Goal: Task Accomplishment & Management: Use online tool/utility

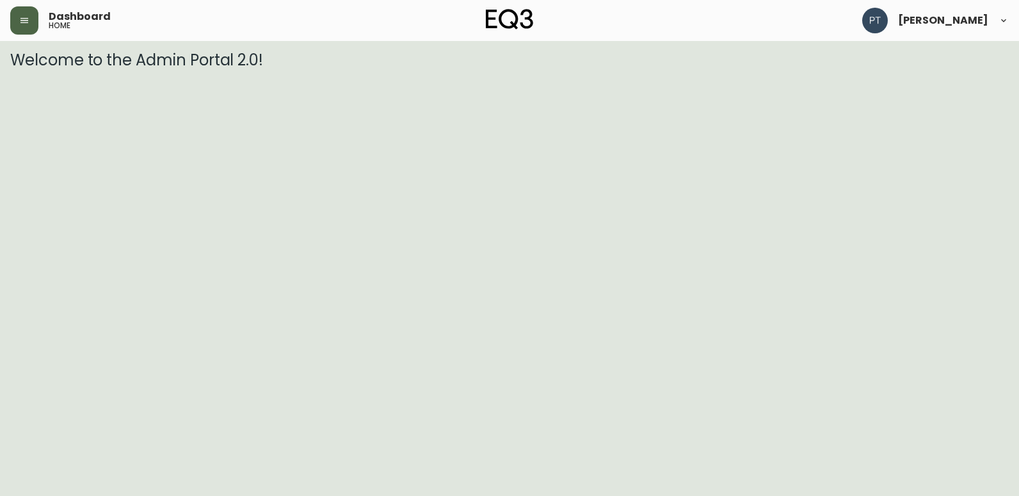
click at [23, 24] on icon "button" at bounding box center [24, 20] width 10 height 10
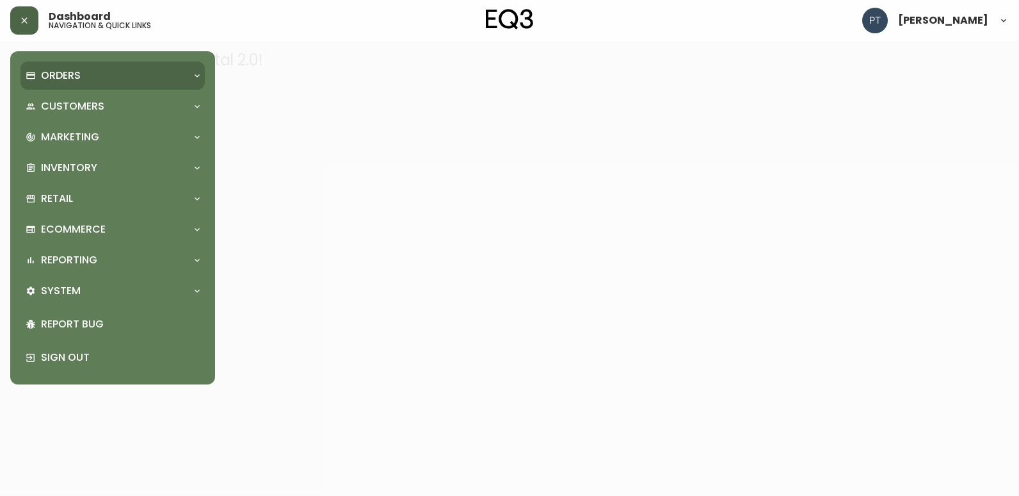
click at [53, 74] on p "Orders" at bounding box center [61, 76] width 40 height 14
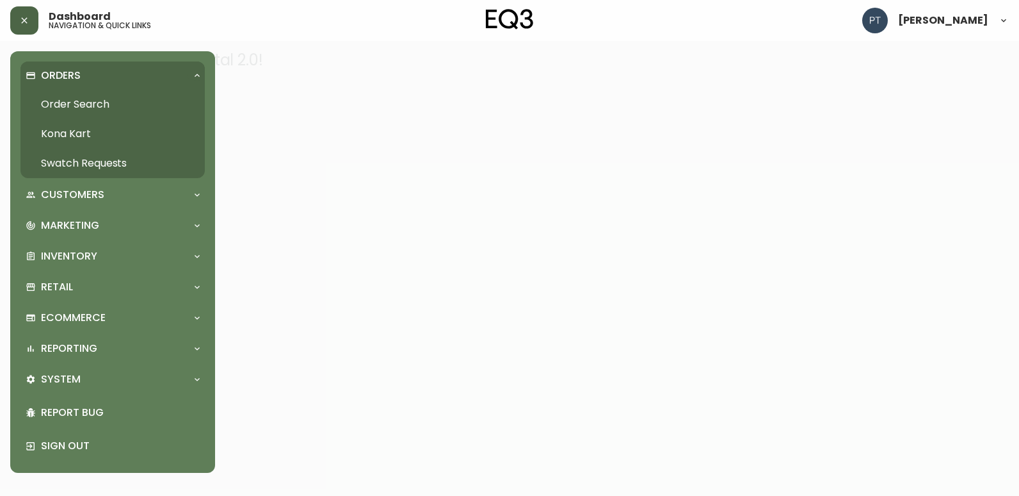
click at [101, 168] on link "Swatch Requests" at bounding box center [112, 163] width 184 height 29
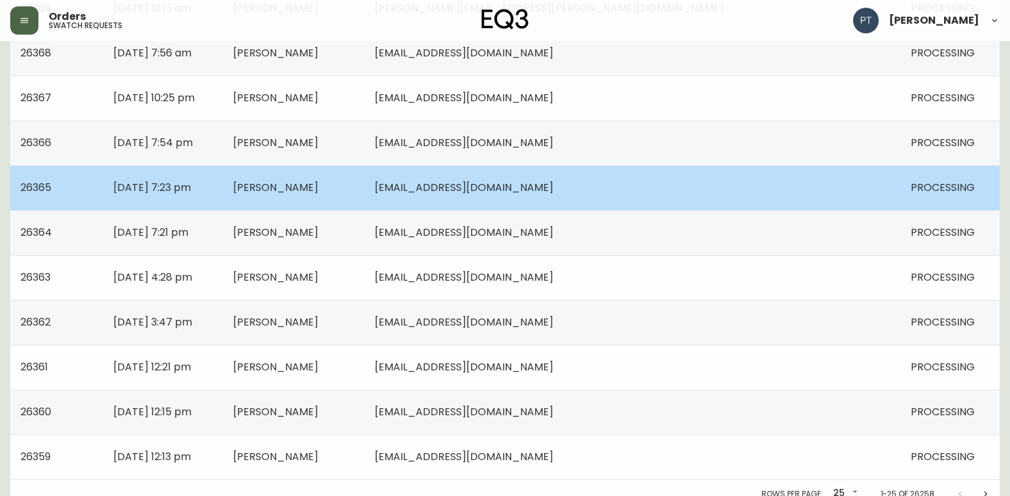
scroll to position [914, 0]
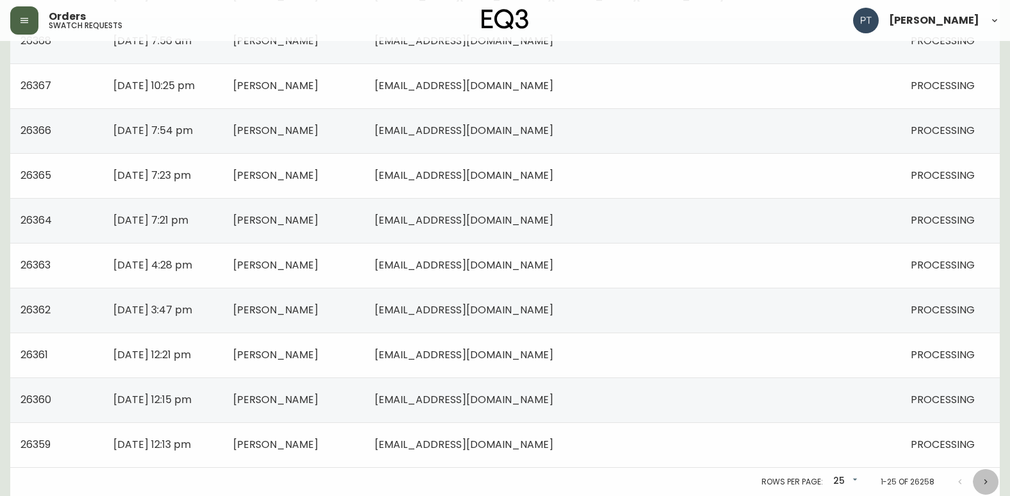
click at [986, 483] on icon "Next page" at bounding box center [985, 481] width 10 height 10
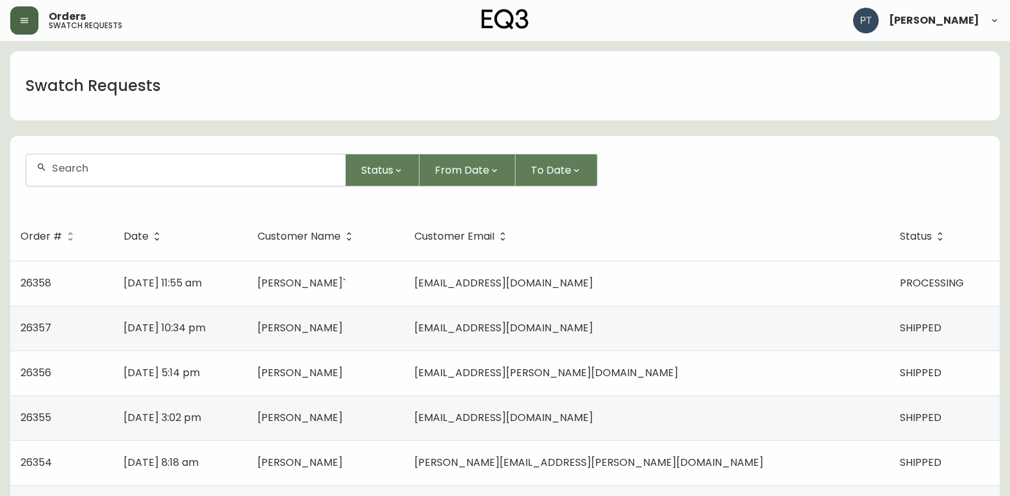
click at [247, 278] on td "[DATE] 11:55 am" at bounding box center [180, 283] width 134 height 45
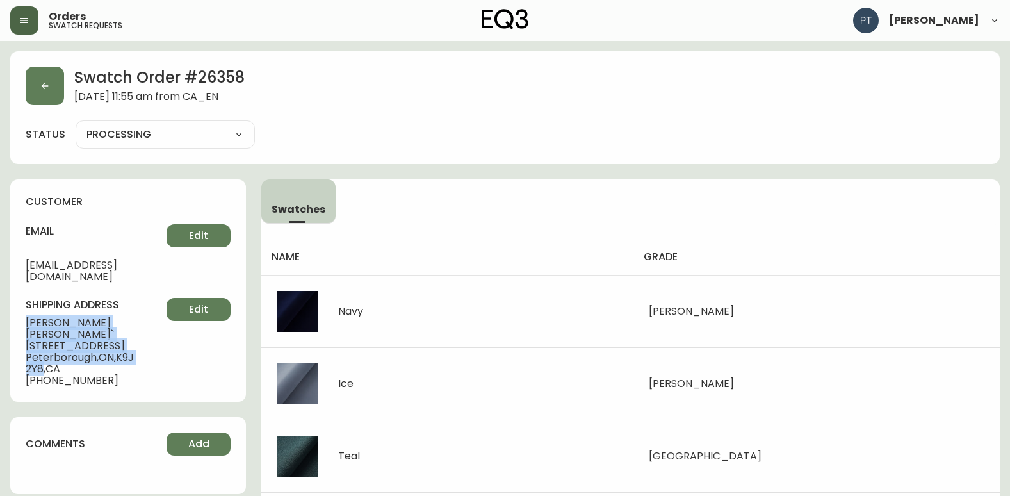
drag, startPoint x: 23, startPoint y: 305, endPoint x: 157, endPoint y: 332, distance: 137.0
click at [157, 332] on div "customer email [EMAIL_ADDRESS][DOMAIN_NAME] Edit shipping address [PERSON_NAME]…" at bounding box center [128, 290] width 236 height 222
copy div "[PERSON_NAME]` [STREET_ADDRESS]"
click at [56, 90] on button "button" at bounding box center [45, 86] width 38 height 38
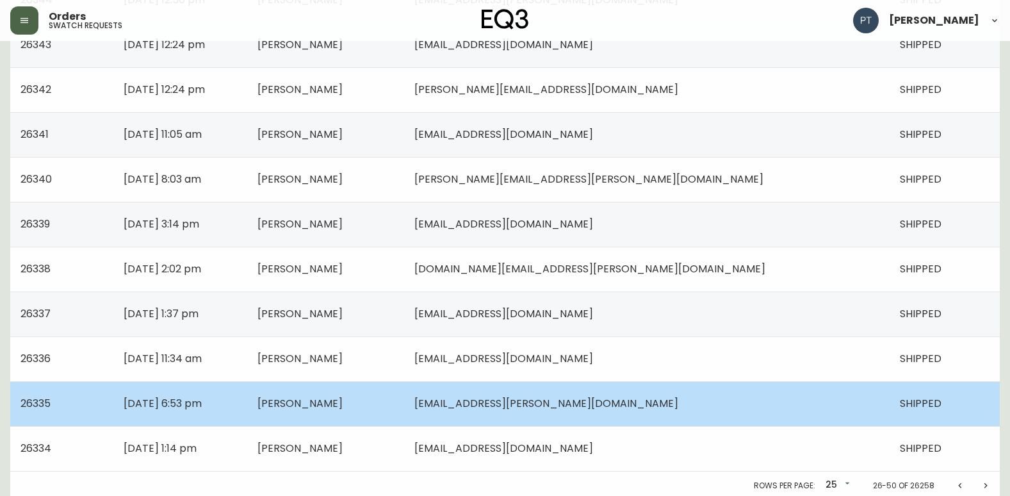
scroll to position [914, 0]
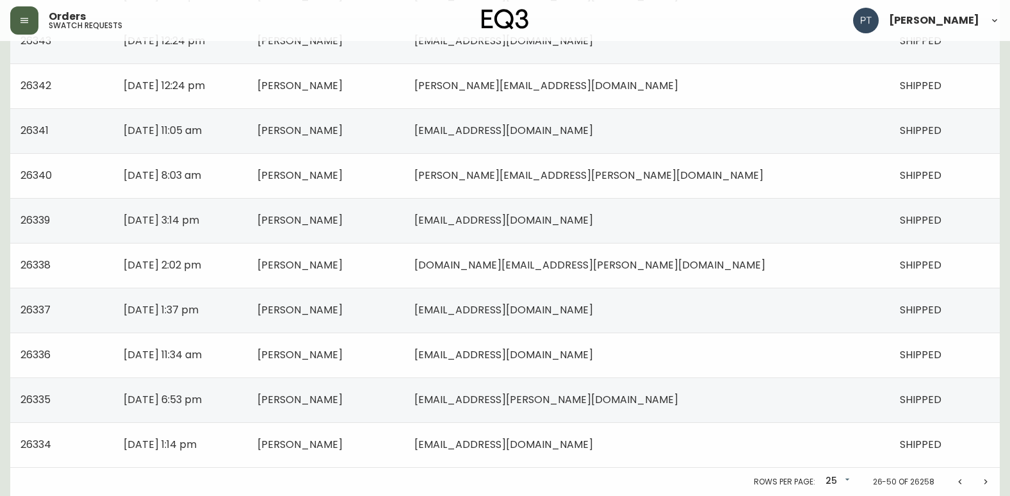
click at [958, 483] on icon "Previous page" at bounding box center [960, 481] width 10 height 10
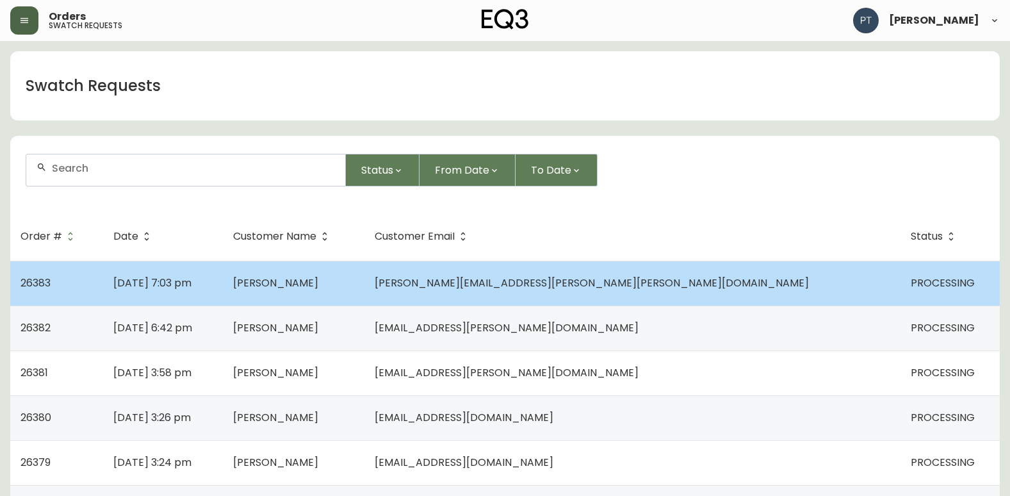
click at [364, 287] on td "[PERSON_NAME]" at bounding box center [293, 283] width 141 height 45
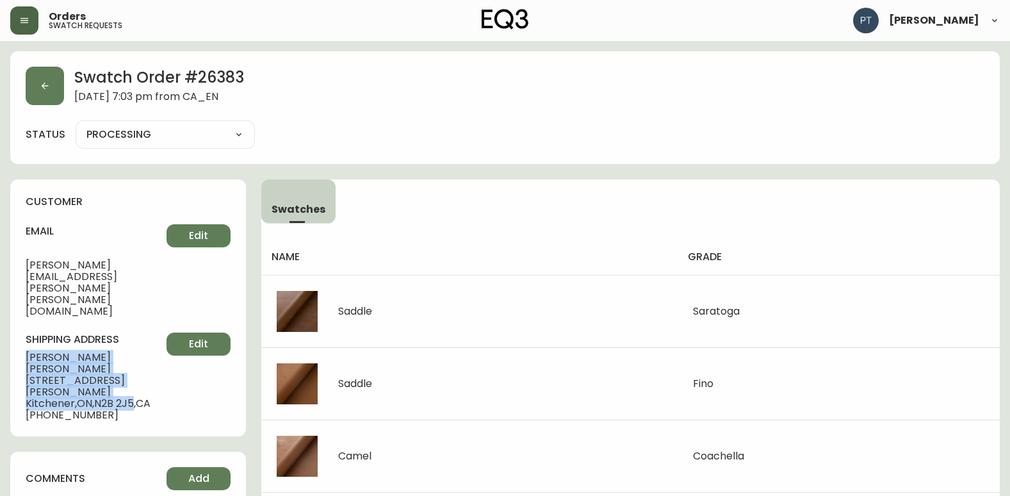
drag, startPoint x: 27, startPoint y: 309, endPoint x: 138, endPoint y: 332, distance: 113.8
click at [138, 332] on div "shipping address [PERSON_NAME] [STREET_ADDRESS][PERSON_NAME] [PHONE_NUMBER] Edit" at bounding box center [128, 376] width 205 height 88
copy div "[PERSON_NAME] [STREET_ADDRESS][PERSON_NAME]"
click at [40, 85] on icon "button" at bounding box center [45, 86] width 10 height 10
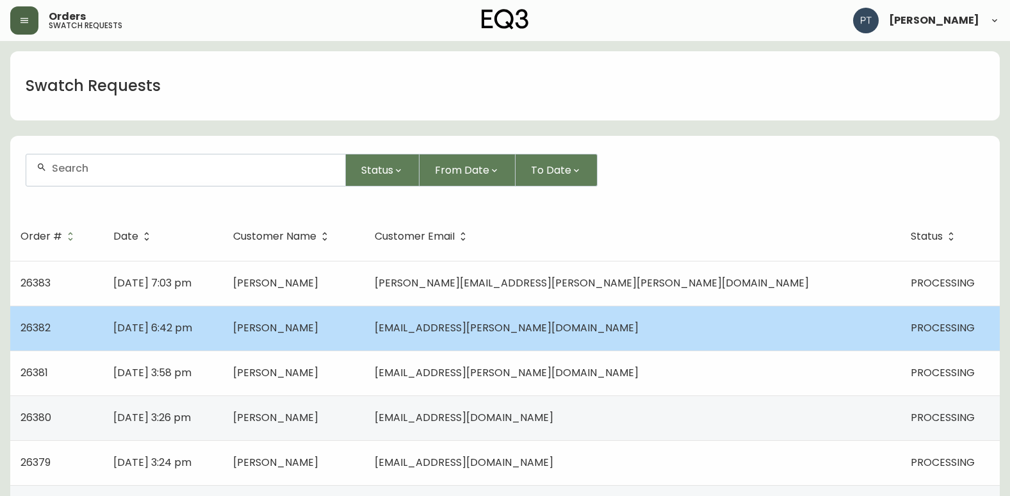
click at [364, 330] on td "[PERSON_NAME]" at bounding box center [293, 327] width 141 height 45
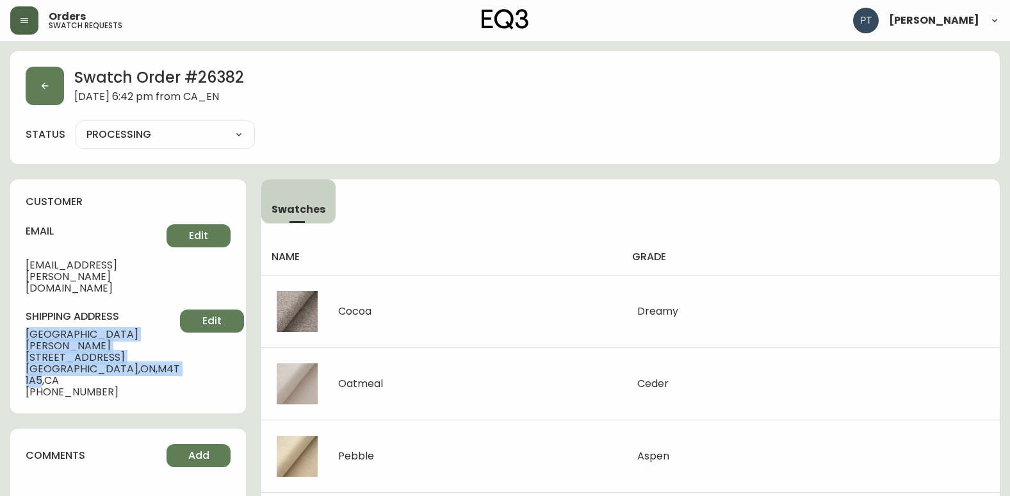
drag, startPoint x: 23, startPoint y: 310, endPoint x: 129, endPoint y: 333, distance: 108.7
click at [129, 333] on div "customer email [EMAIL_ADDRESS][PERSON_NAME][DOMAIN_NAME] Edit shipping address …" at bounding box center [128, 296] width 236 height 234
copy div "[PERSON_NAME] [STREET_ADDRESS]"
click at [56, 93] on button "button" at bounding box center [45, 86] width 38 height 38
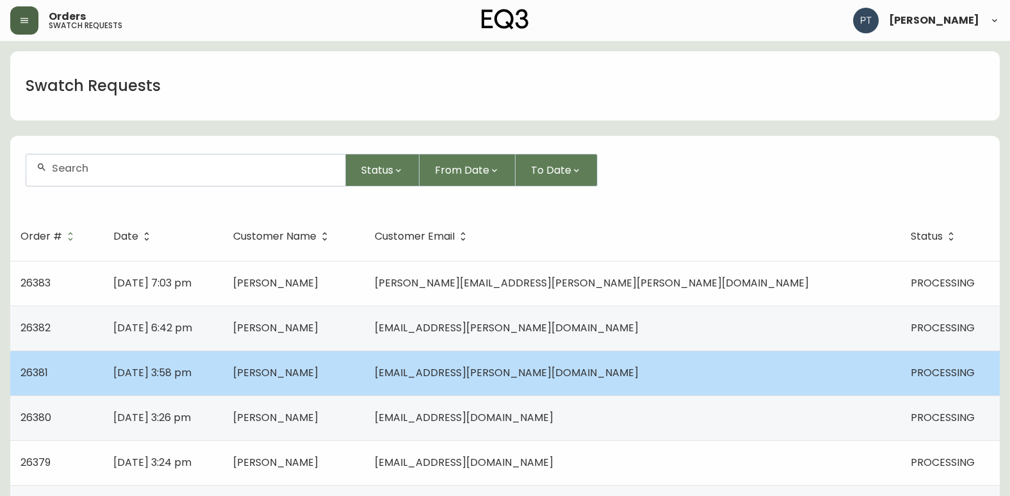
click at [223, 356] on td "[DATE] 3:58 pm" at bounding box center [163, 372] width 120 height 45
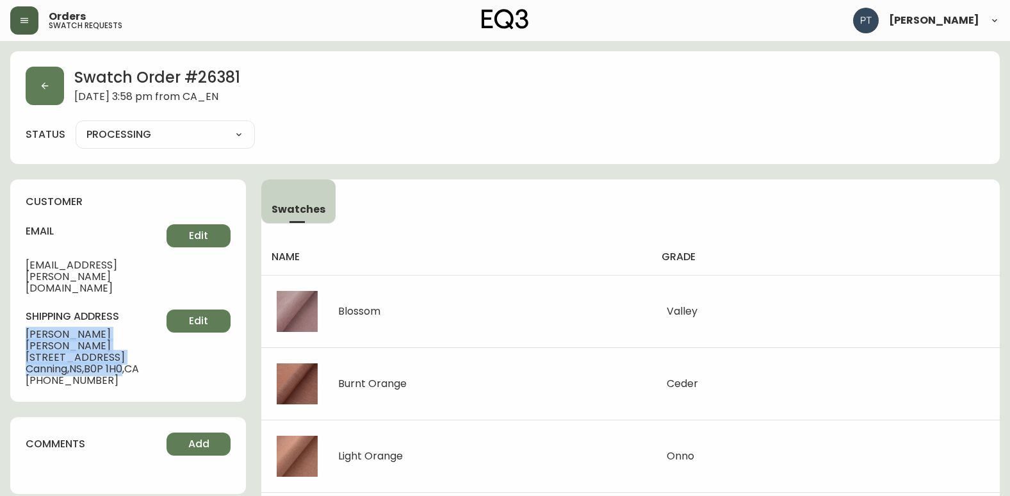
drag, startPoint x: 28, startPoint y: 307, endPoint x: 127, endPoint y: 329, distance: 102.4
click at [127, 329] on div "shipping address [PERSON_NAME] [STREET_ADDRESS][PERSON_NAME] [PHONE_NUMBER] Edit" at bounding box center [128, 347] width 205 height 77
copy div "[PERSON_NAME] [STREET_ADDRESS][PERSON_NAME]"
click at [52, 74] on button "button" at bounding box center [45, 86] width 38 height 38
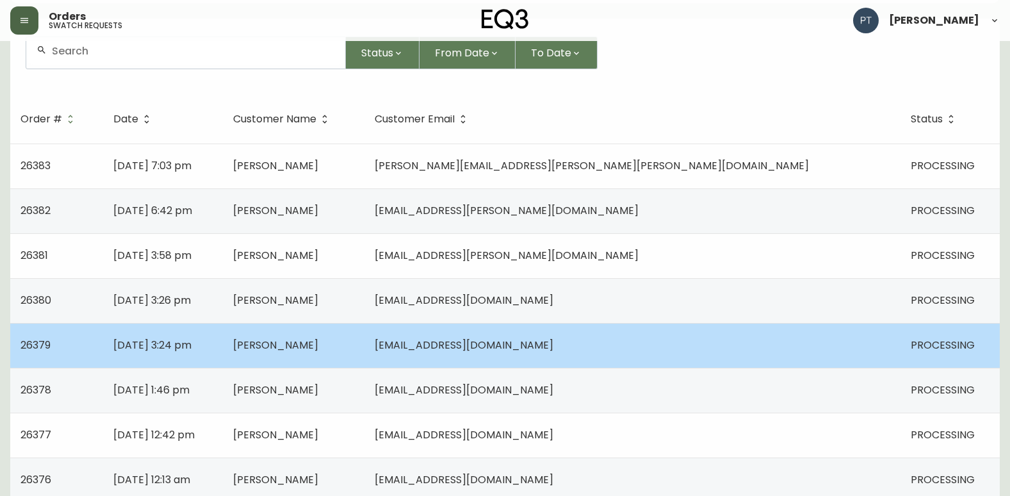
scroll to position [128, 0]
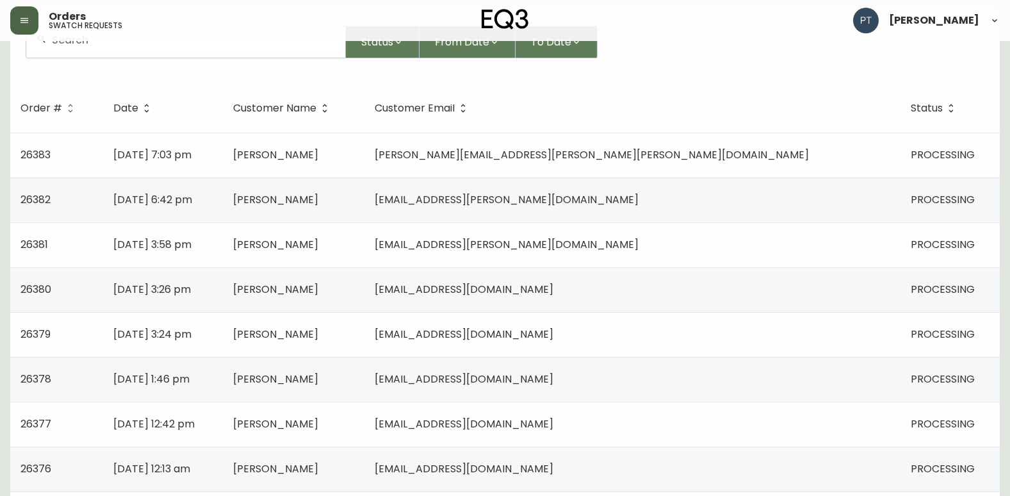
click at [223, 286] on td "[DATE] 3:26 pm" at bounding box center [163, 289] width 120 height 45
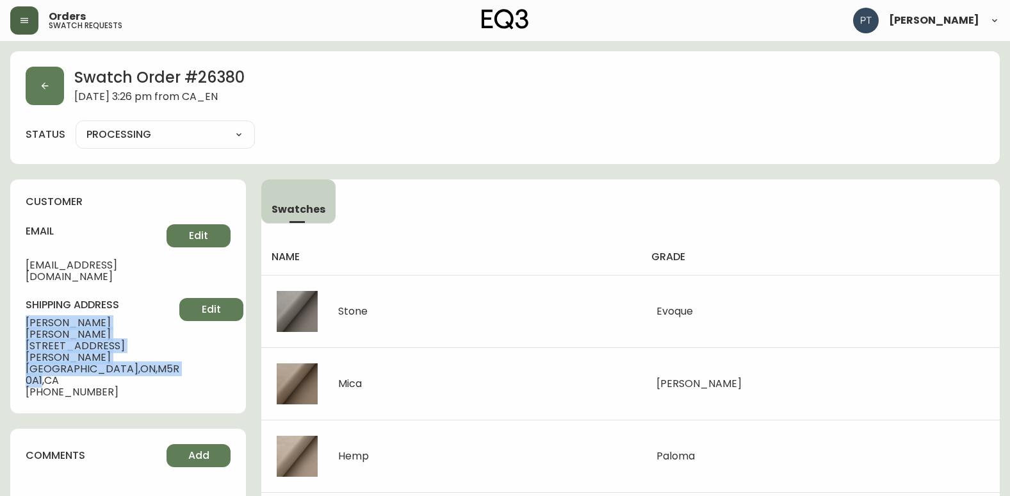
drag, startPoint x: 22, startPoint y: 309, endPoint x: 128, endPoint y: 343, distance: 111.6
click at [128, 343] on div "customer email [EMAIL_ADDRESS][DOMAIN_NAME] Edit shipping address [PERSON_NAME]…" at bounding box center [128, 296] width 236 height 234
copy div "[PERSON_NAME] [STREET_ADDRESS][PERSON_NAME]"
click at [36, 75] on button "button" at bounding box center [45, 86] width 38 height 38
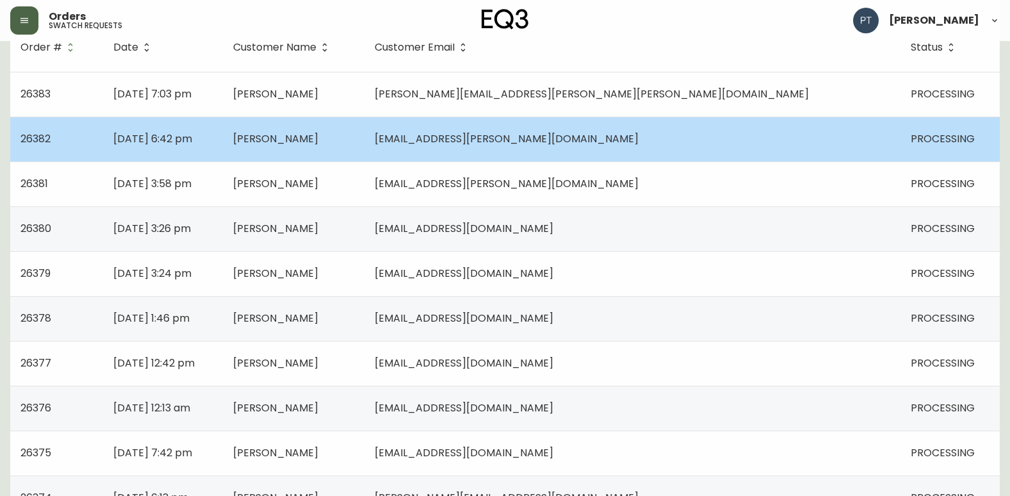
scroll to position [192, 0]
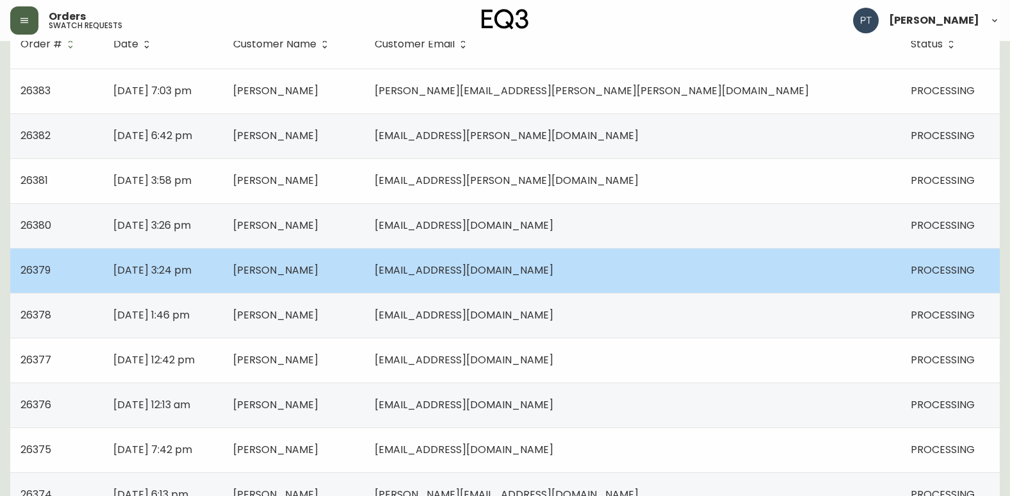
click at [223, 274] on td "[DATE] 3:24 pm" at bounding box center [163, 270] width 120 height 45
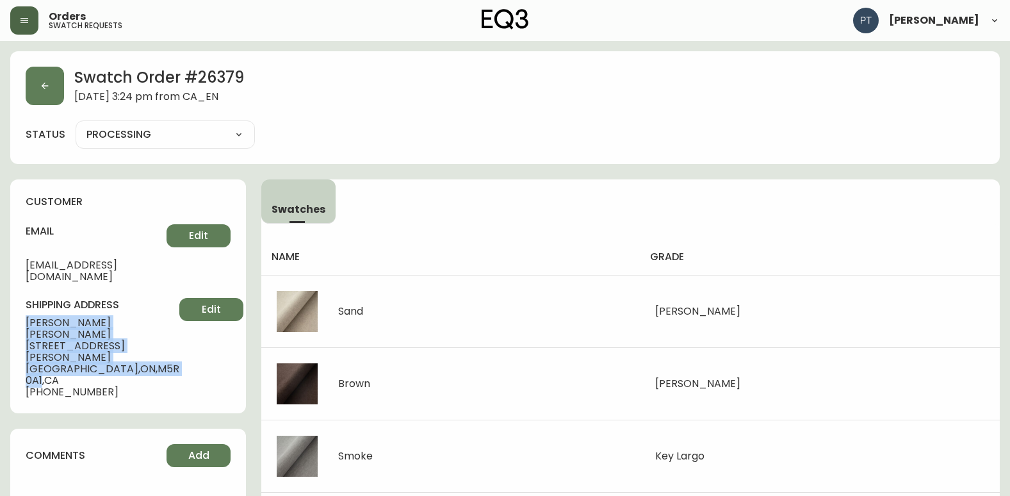
drag, startPoint x: 27, startPoint y: 307, endPoint x: 128, endPoint y: 346, distance: 108.4
click at [128, 346] on div "shipping address [PERSON_NAME] [STREET_ADDRESS][PERSON_NAME] [PHONE_NUMBER] Edit" at bounding box center [128, 348] width 205 height 100
copy div "[PERSON_NAME] [STREET_ADDRESS][PERSON_NAME]"
click at [45, 95] on button "button" at bounding box center [45, 86] width 38 height 38
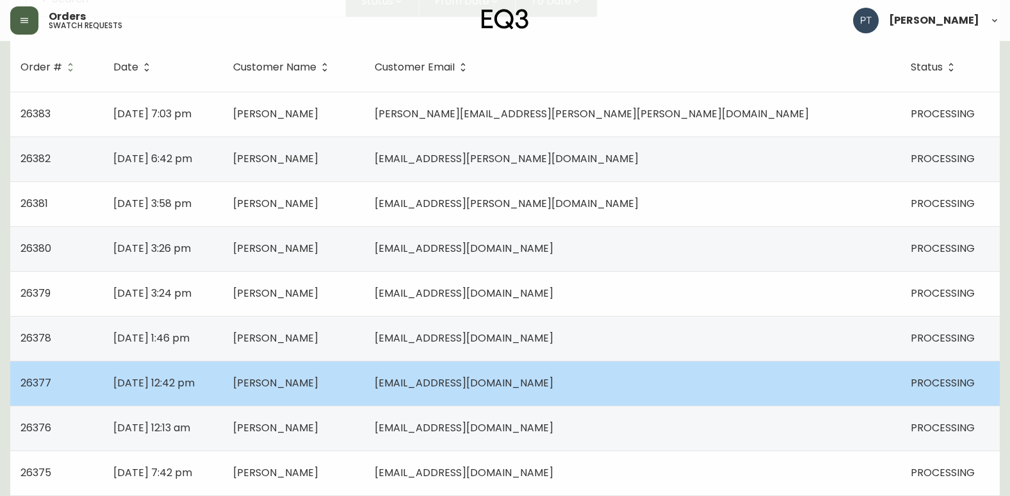
scroll to position [192, 0]
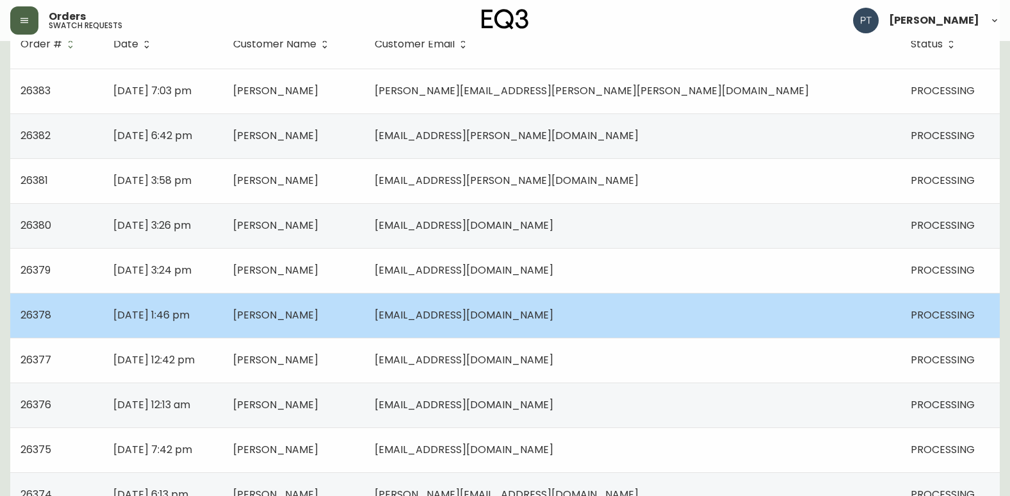
click at [223, 319] on td "[DATE] 1:46 pm" at bounding box center [163, 315] width 120 height 45
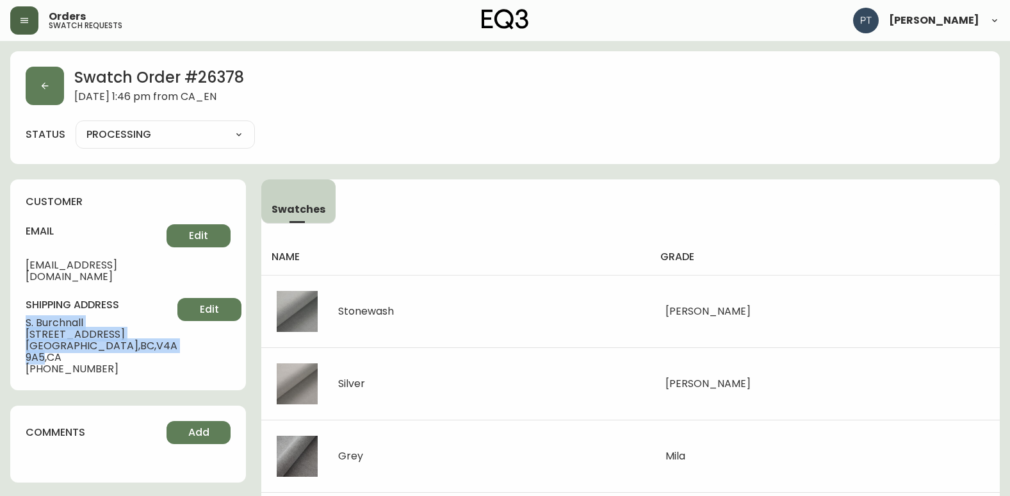
drag, startPoint x: 33, startPoint y: 309, endPoint x: 124, endPoint y: 336, distance: 94.8
click at [124, 336] on div "customer email [EMAIL_ADDRESS][DOMAIN_NAME] Edit shipping address [PERSON_NAME]…" at bounding box center [128, 284] width 236 height 211
copy div "[PERSON_NAME] [STREET_ADDRESS]"
click at [33, 77] on button "button" at bounding box center [45, 86] width 38 height 38
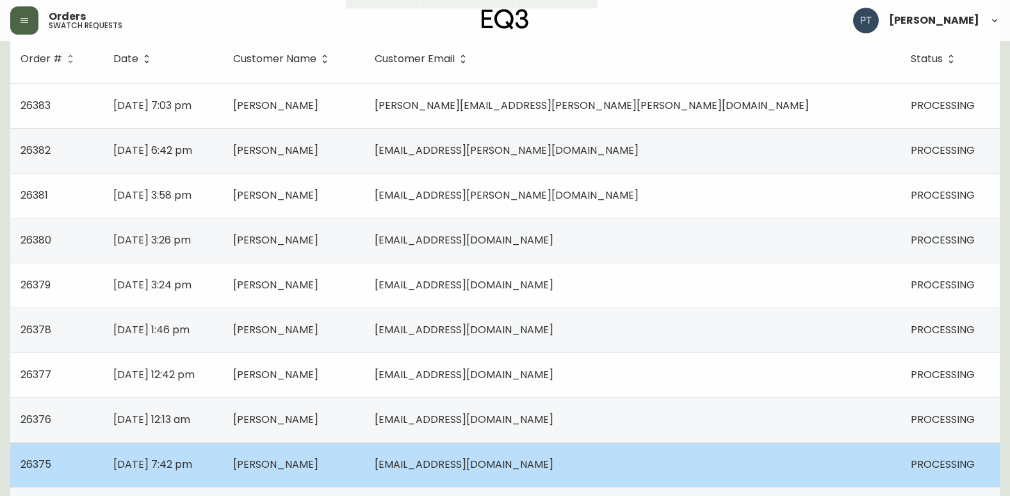
scroll to position [256, 0]
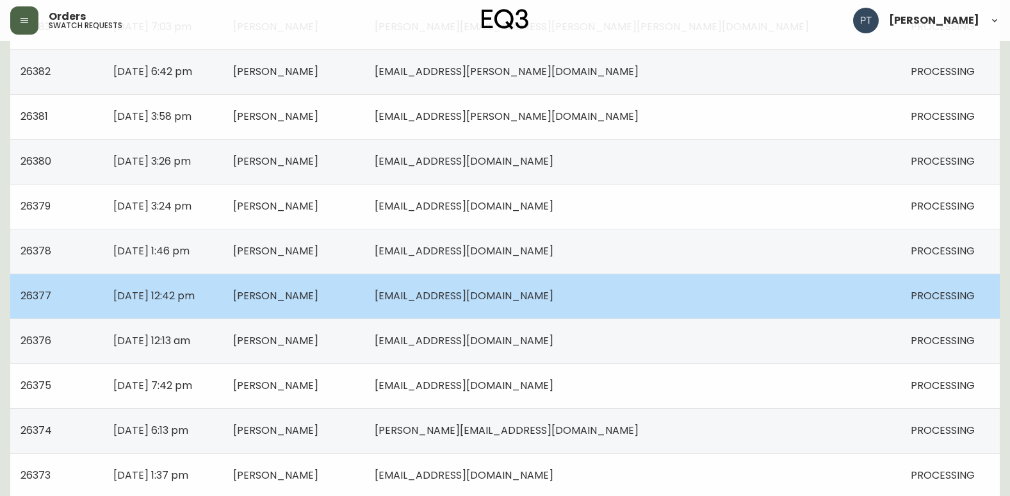
click at [364, 284] on td "[PERSON_NAME]" at bounding box center [293, 295] width 141 height 45
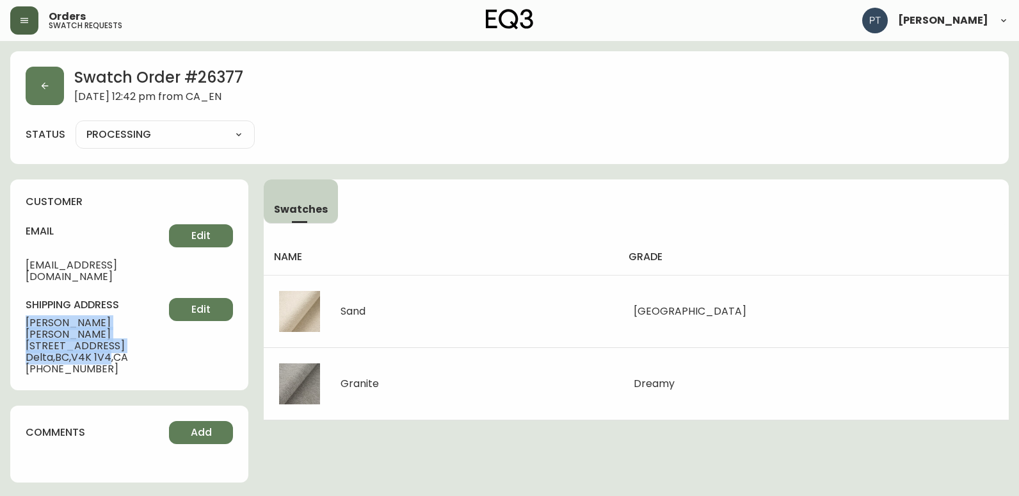
drag, startPoint x: 24, startPoint y: 304, endPoint x: 113, endPoint y: 333, distance: 92.9
click at [113, 333] on div "customer email [EMAIL_ADDRESS][DOMAIN_NAME] Edit shipping address [PERSON_NAME]…" at bounding box center [129, 284] width 238 height 211
copy div "[PERSON_NAME] [STREET_ADDRESS]"
click at [60, 90] on button "button" at bounding box center [45, 86] width 38 height 38
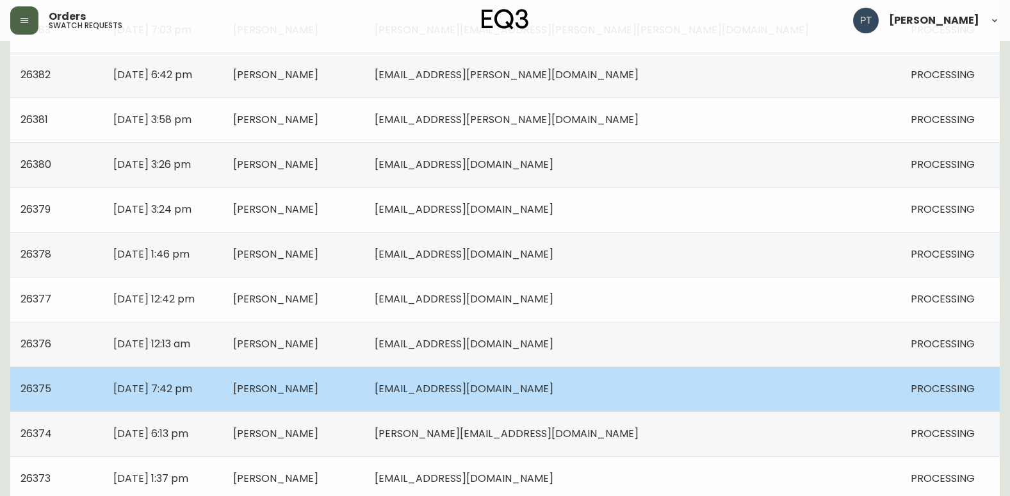
scroll to position [256, 0]
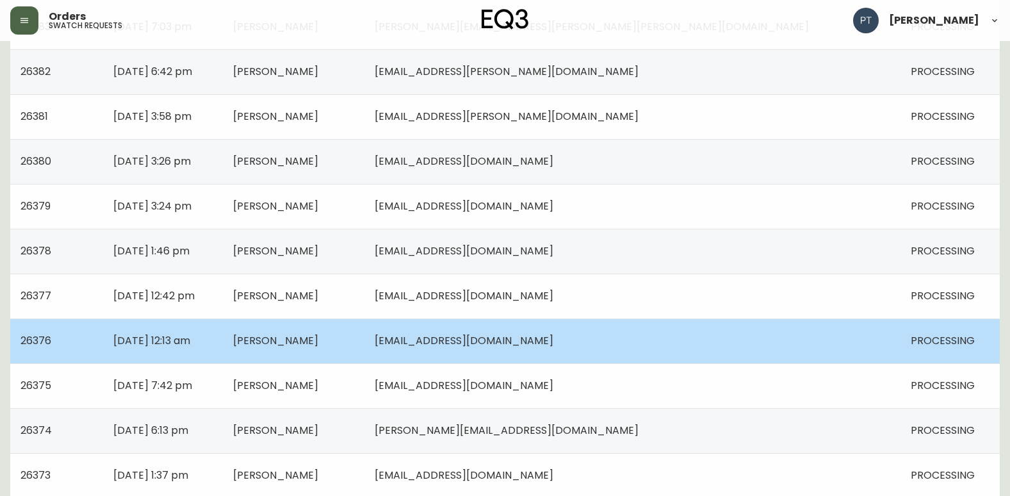
click at [223, 336] on td "[DATE] 12:13 am" at bounding box center [163, 340] width 120 height 45
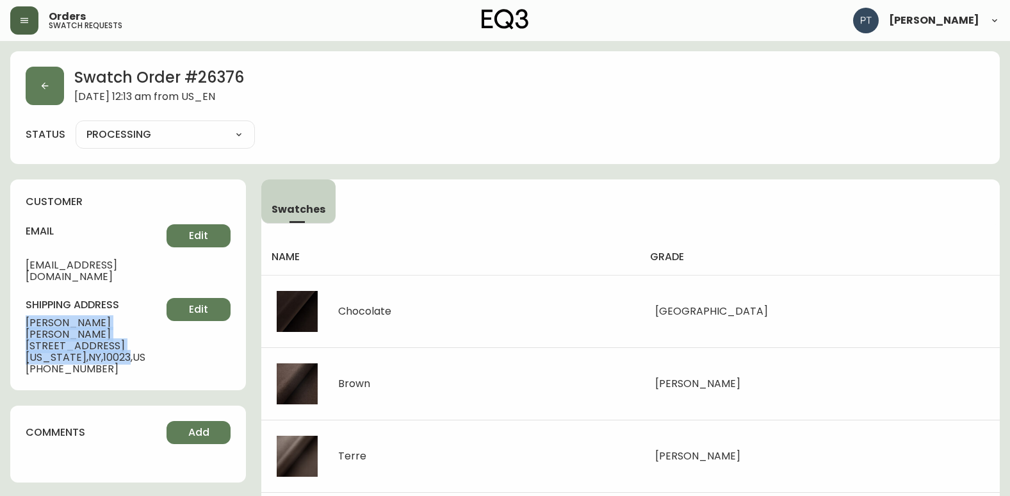
drag, startPoint x: 26, startPoint y: 309, endPoint x: 122, endPoint y: 335, distance: 99.6
click at [122, 335] on div "shipping address [PERSON_NAME] [STREET_ADDRESS][US_STATE] [PHONE_NUMBER] Edit" at bounding box center [128, 336] width 205 height 77
copy div "[PERSON_NAME] [STREET_ADDRESS][US_STATE]"
click at [37, 80] on button "button" at bounding box center [45, 86] width 38 height 38
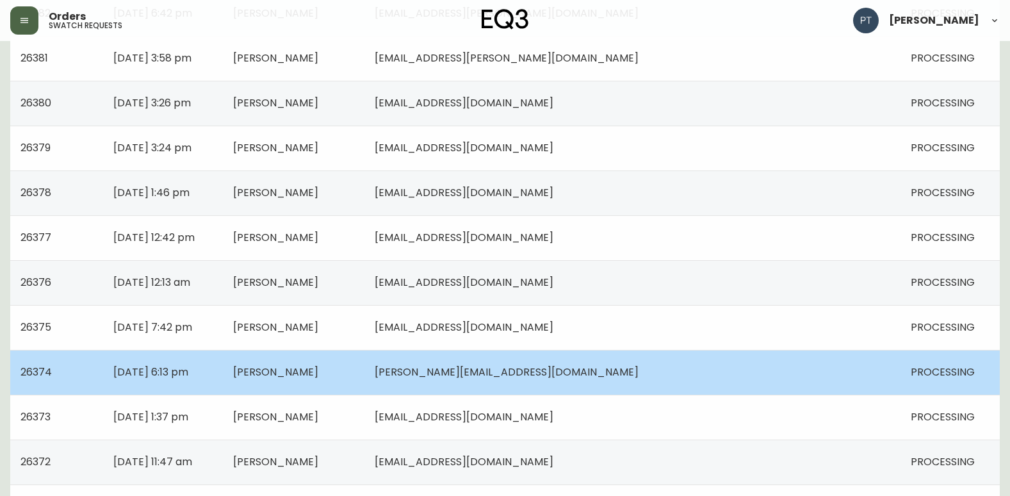
scroll to position [320, 0]
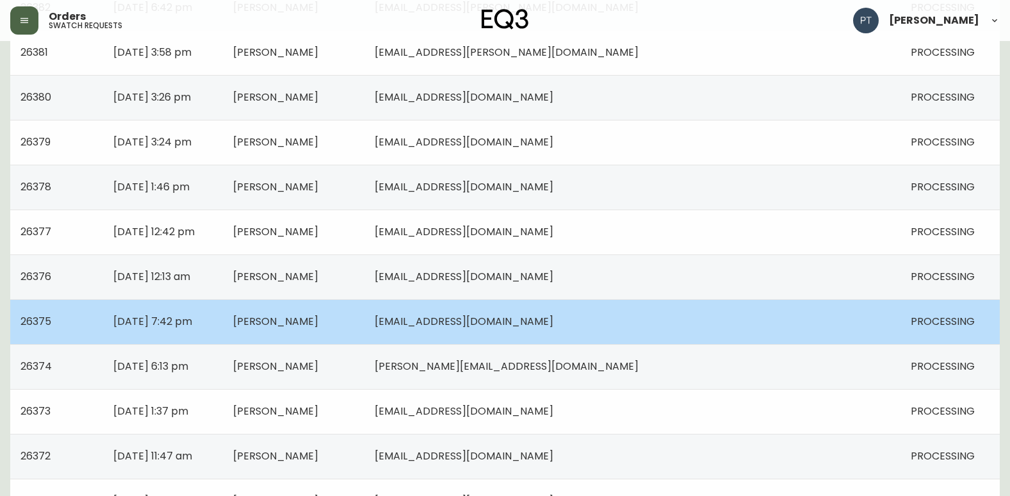
click at [223, 320] on td "[DATE] 7:42 pm" at bounding box center [163, 321] width 120 height 45
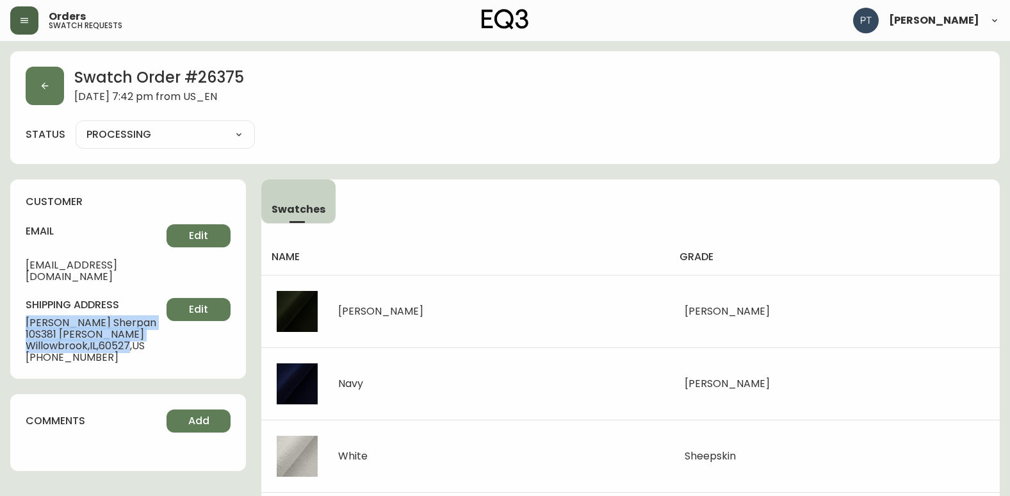
drag, startPoint x: 23, startPoint y: 309, endPoint x: 132, endPoint y: 331, distance: 111.0
click at [132, 331] on div "customer email [EMAIL_ADDRESS][DOMAIN_NAME] Edit shipping address [PERSON_NAME]…" at bounding box center [128, 278] width 236 height 199
copy div "[PERSON_NAME] [STREET_ADDRESS][PERSON_NAME]"
click at [50, 93] on button "button" at bounding box center [45, 86] width 38 height 38
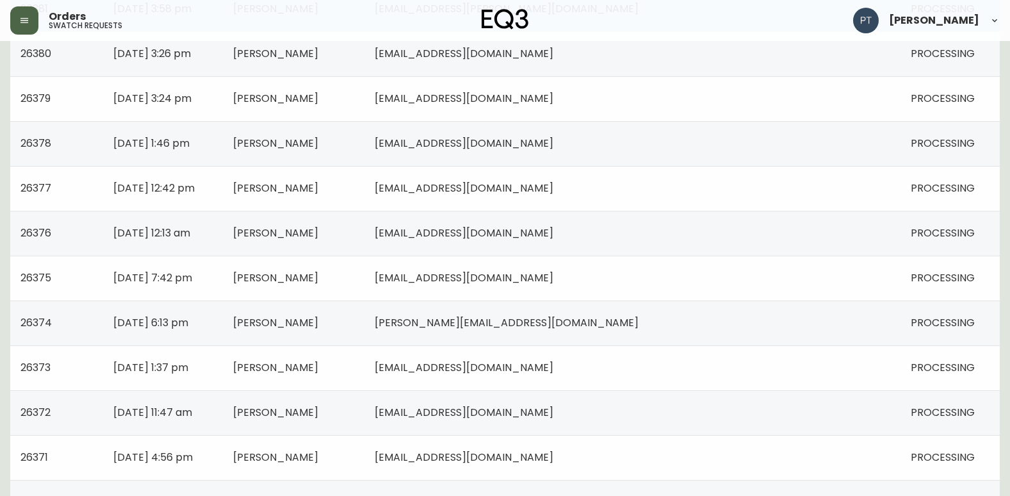
scroll to position [384, 0]
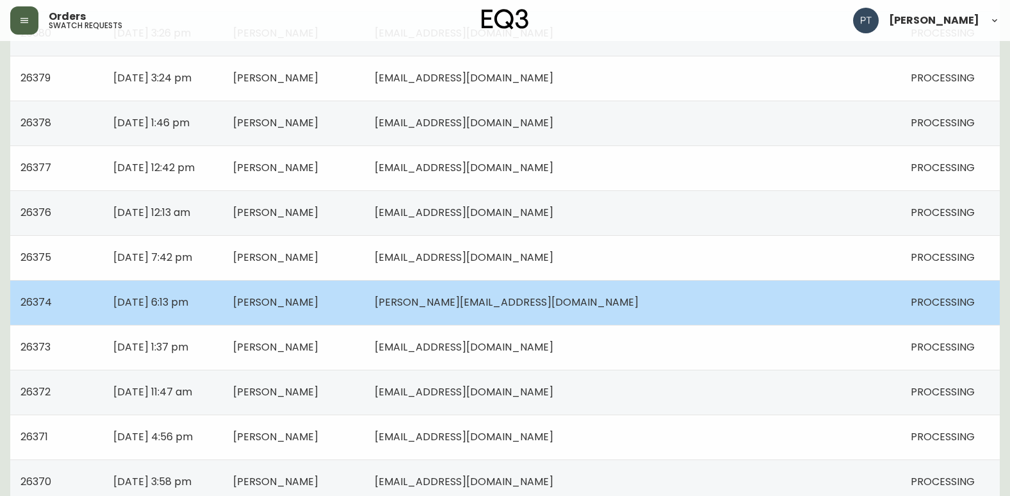
click at [223, 302] on td "[DATE] 6:13 pm" at bounding box center [163, 302] width 120 height 45
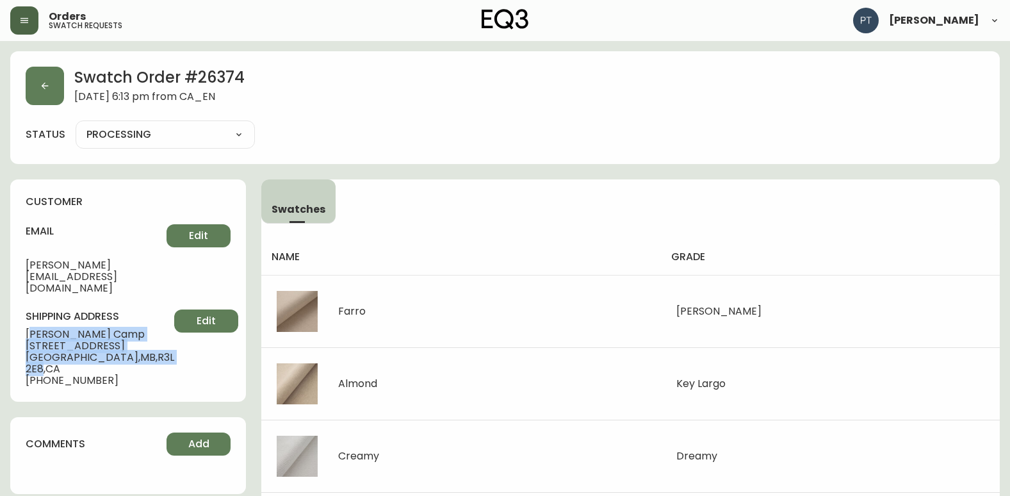
drag, startPoint x: 31, startPoint y: 309, endPoint x: 133, endPoint y: 344, distance: 107.7
click at [133, 344] on div "shipping address [PERSON_NAME][GEOGRAPHIC_DATA][STREET_ADDRESS] [PHONE_NUMBER] …" at bounding box center [128, 347] width 205 height 77
click at [27, 86] on button "button" at bounding box center [45, 86] width 38 height 38
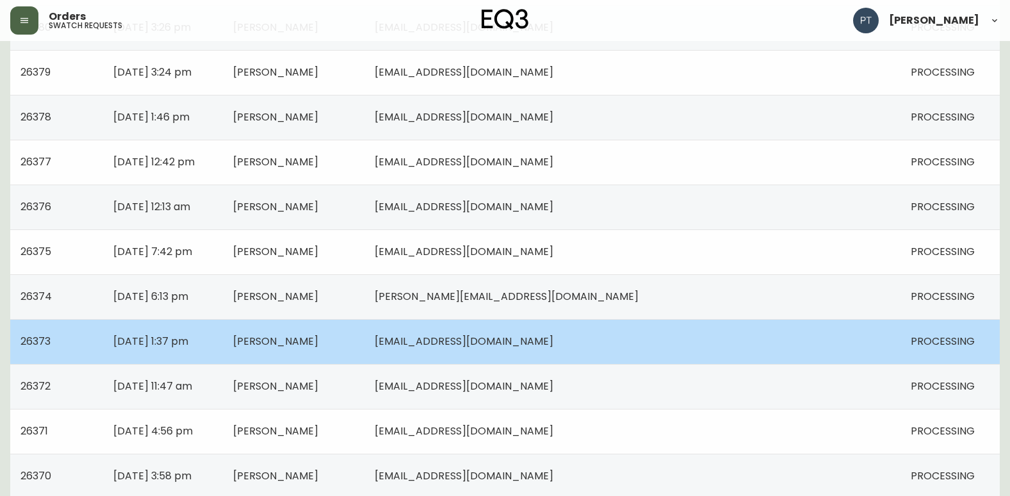
scroll to position [384, 0]
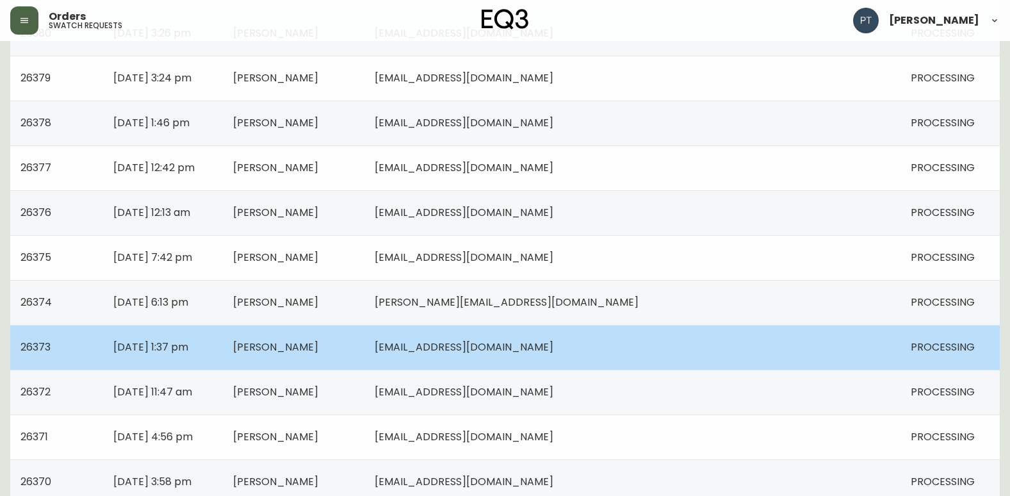
click at [352, 343] on td "[PERSON_NAME]" at bounding box center [293, 347] width 141 height 45
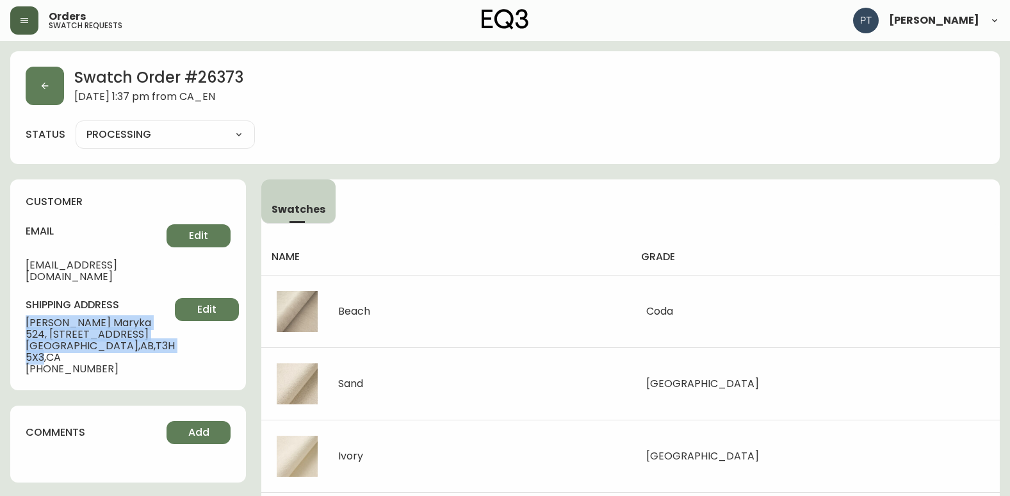
drag, startPoint x: 23, startPoint y: 307, endPoint x: 127, endPoint y: 348, distance: 112.1
click at [127, 348] on div "customer email [EMAIL_ADDRESS][DOMAIN_NAME] Edit shipping address [PERSON_NAME]…" at bounding box center [128, 284] width 236 height 211
click at [39, 83] on button "button" at bounding box center [45, 86] width 38 height 38
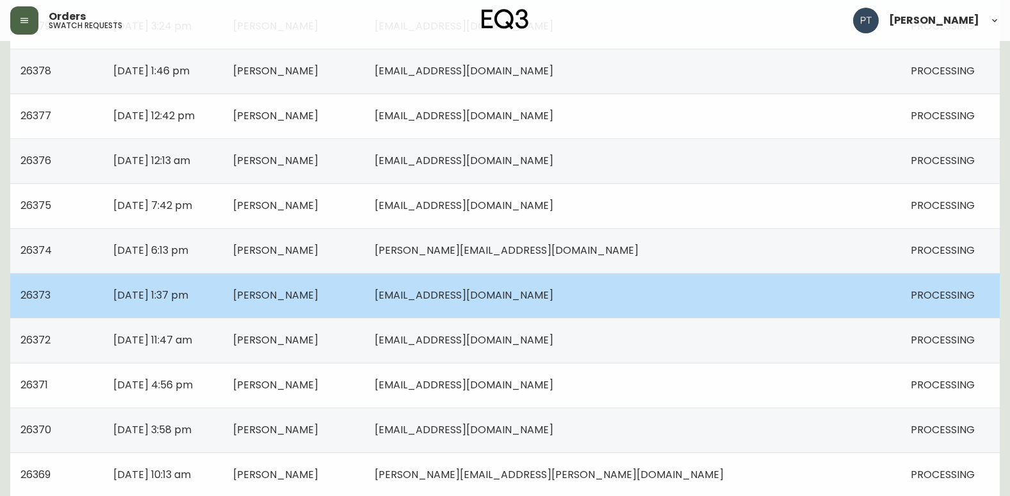
scroll to position [512, 0]
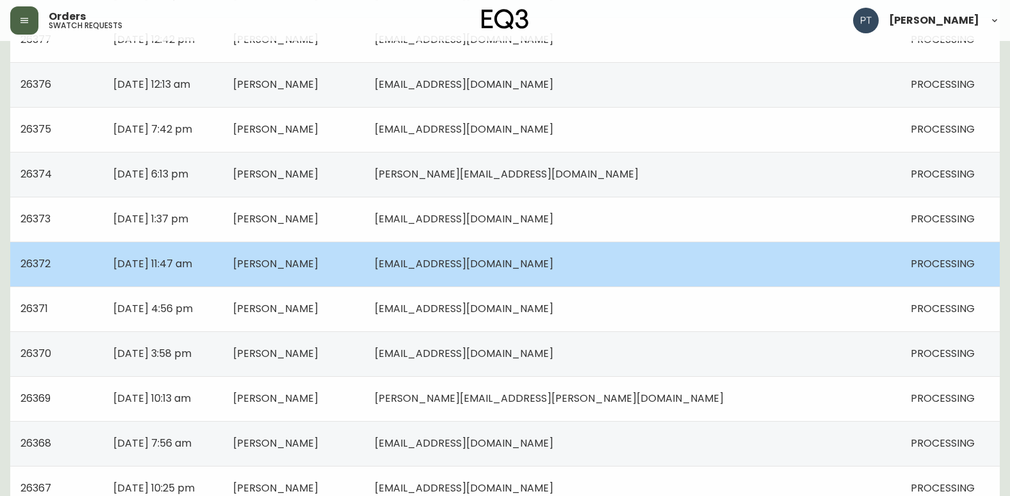
click at [223, 273] on td "[DATE] 11:47 am" at bounding box center [163, 263] width 120 height 45
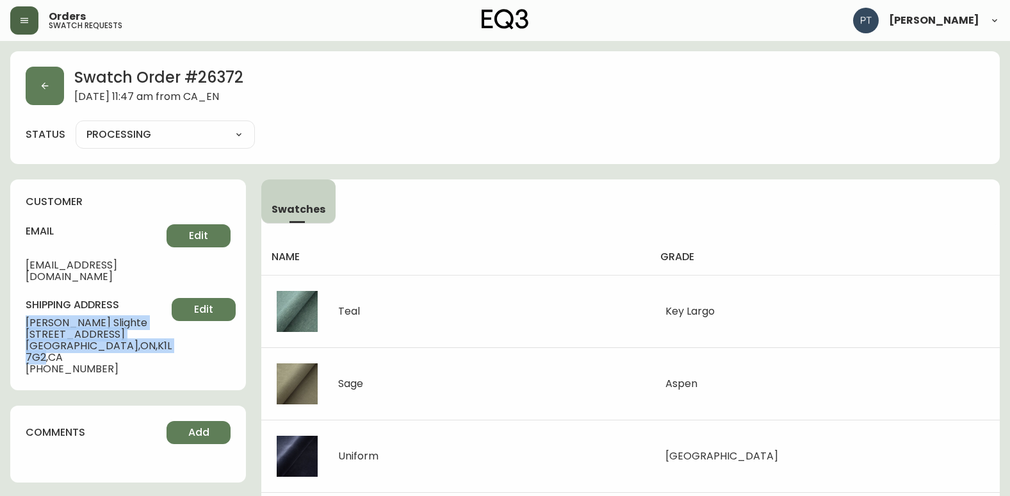
drag, startPoint x: 28, startPoint y: 311, endPoint x: 125, endPoint y: 332, distance: 99.4
click at [125, 332] on div "shipping address [PERSON_NAME] [STREET_ADDRESS] [PHONE_NUMBER] Edit" at bounding box center [128, 336] width 205 height 77
click at [39, 89] on button "button" at bounding box center [45, 86] width 38 height 38
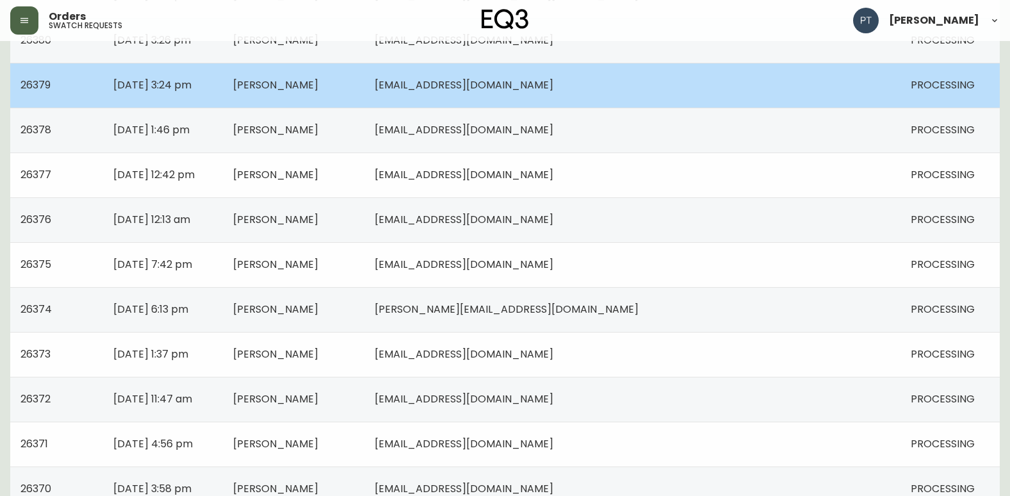
scroll to position [448, 0]
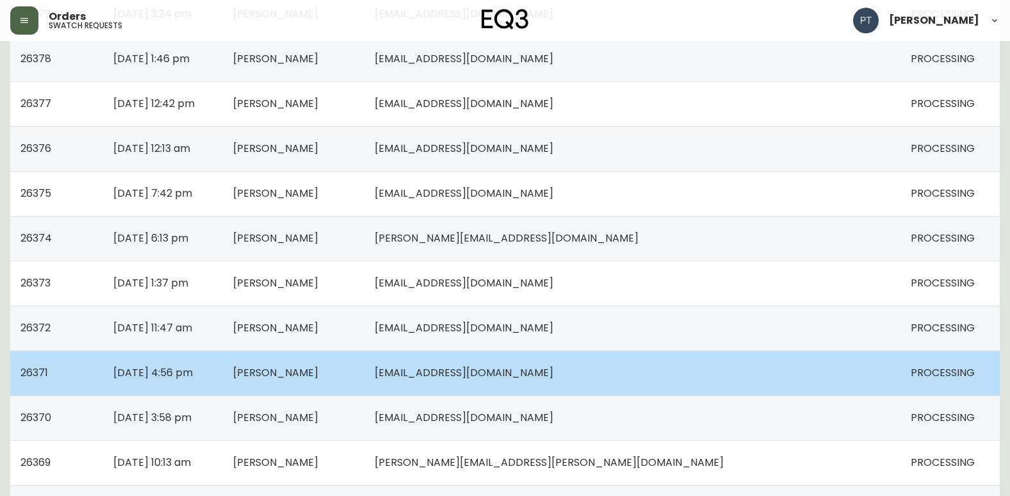
click at [318, 367] on span "[PERSON_NAME]" at bounding box center [275, 372] width 85 height 15
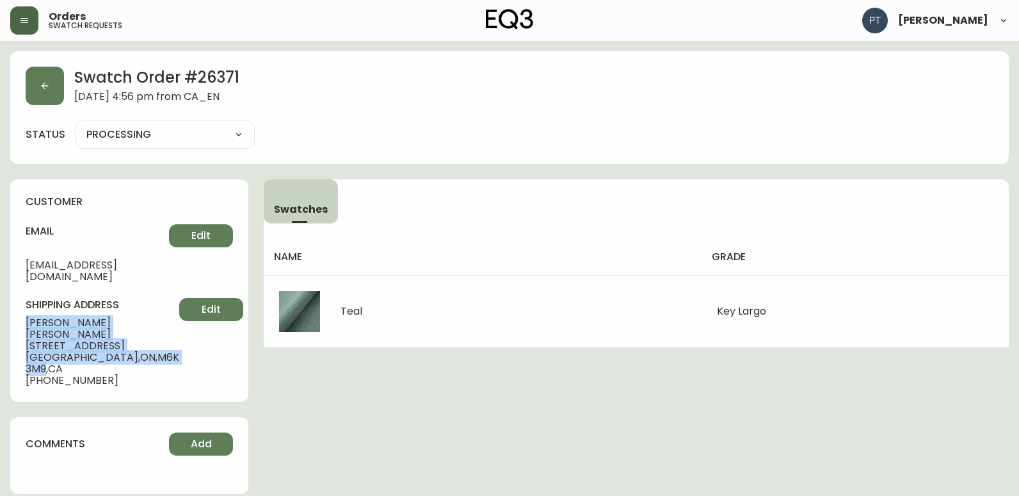
drag, startPoint x: 26, startPoint y: 311, endPoint x: 133, endPoint y: 339, distance: 110.6
click at [133, 339] on div "shipping address [PERSON_NAME] [STREET_ADDRESS] [PHONE_NUMBER] Edit" at bounding box center [129, 342] width 207 height 88
click at [35, 93] on button "button" at bounding box center [45, 86] width 38 height 38
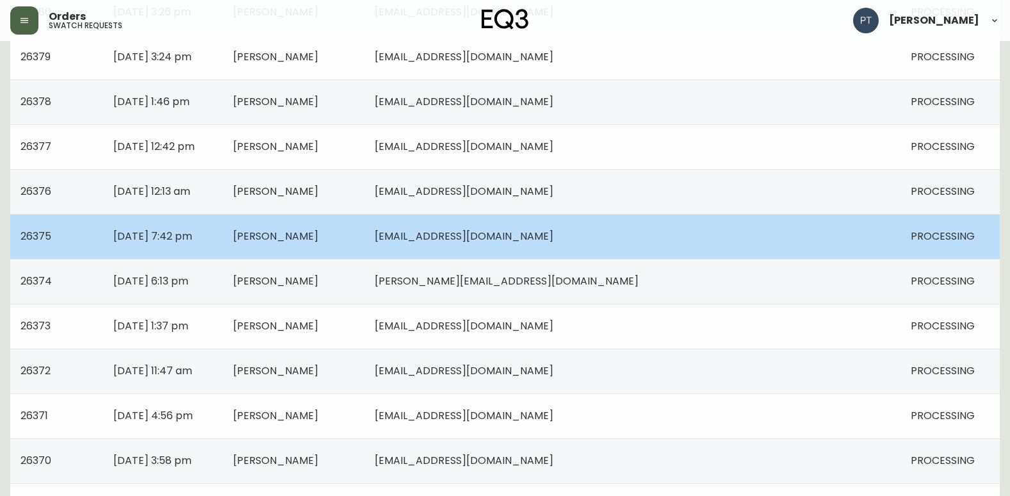
scroll to position [512, 0]
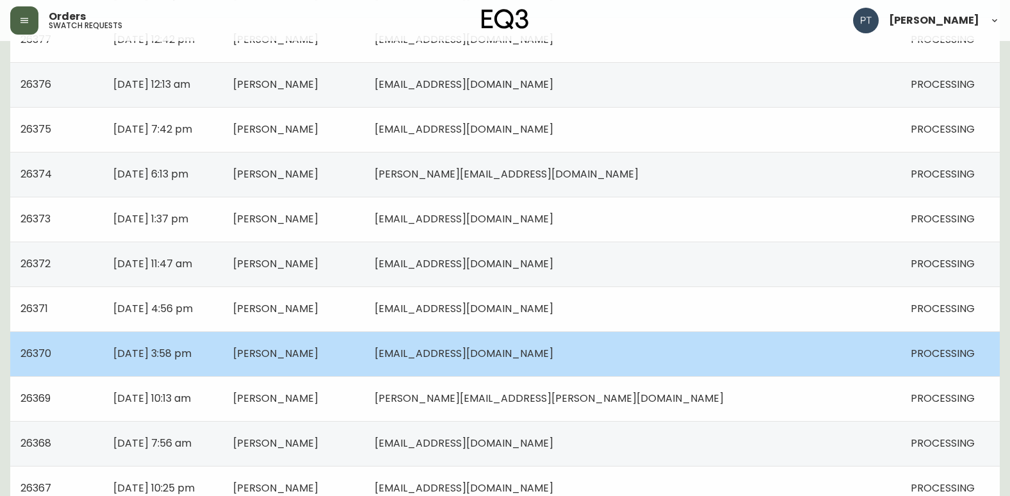
click at [318, 350] on span "[PERSON_NAME]" at bounding box center [275, 353] width 85 height 15
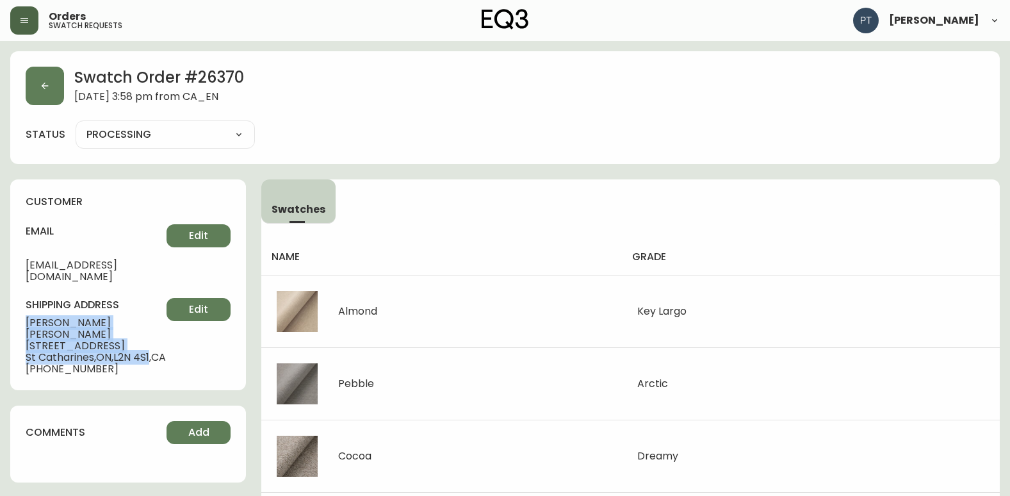
drag, startPoint x: 28, startPoint y: 311, endPoint x: 154, endPoint y: 339, distance: 129.7
click at [154, 339] on div "shipping address [PERSON_NAME] [STREET_ADDRESS] [PHONE_NUMBER] Edit" at bounding box center [128, 336] width 205 height 77
click at [53, 76] on button "button" at bounding box center [45, 86] width 38 height 38
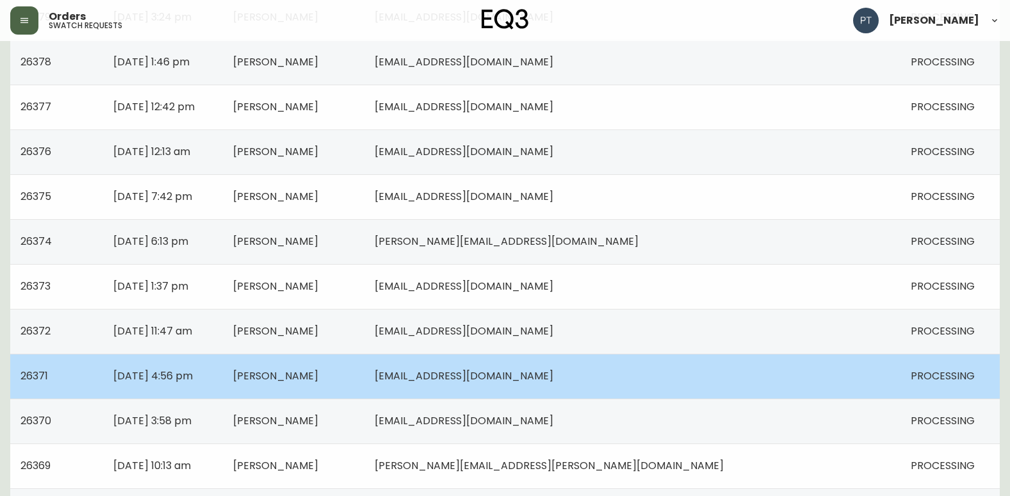
scroll to position [512, 0]
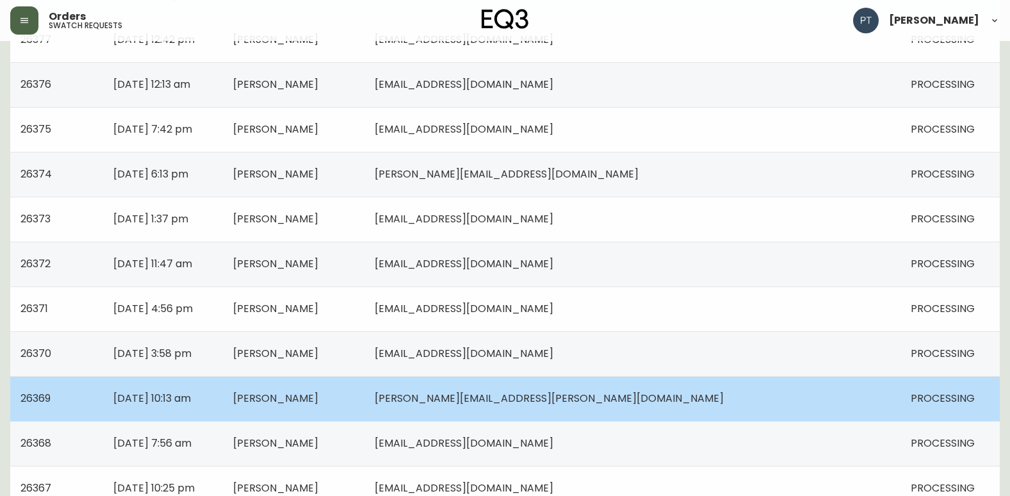
click at [223, 403] on td "[DATE] 10:13 am" at bounding box center [163, 398] width 120 height 45
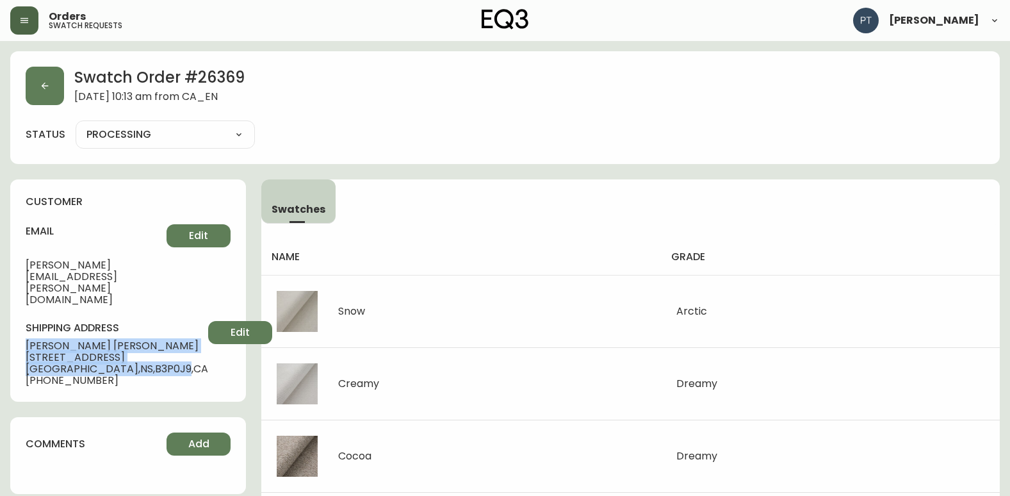
drag, startPoint x: 27, startPoint y: 309, endPoint x: 119, endPoint y: 330, distance: 94.7
click at [119, 330] on div "shipping address [PERSON_NAME] [STREET_ADDRESS] [PHONE_NUMBER] Edit" at bounding box center [128, 353] width 205 height 65
click at [44, 95] on button "button" at bounding box center [45, 86] width 38 height 38
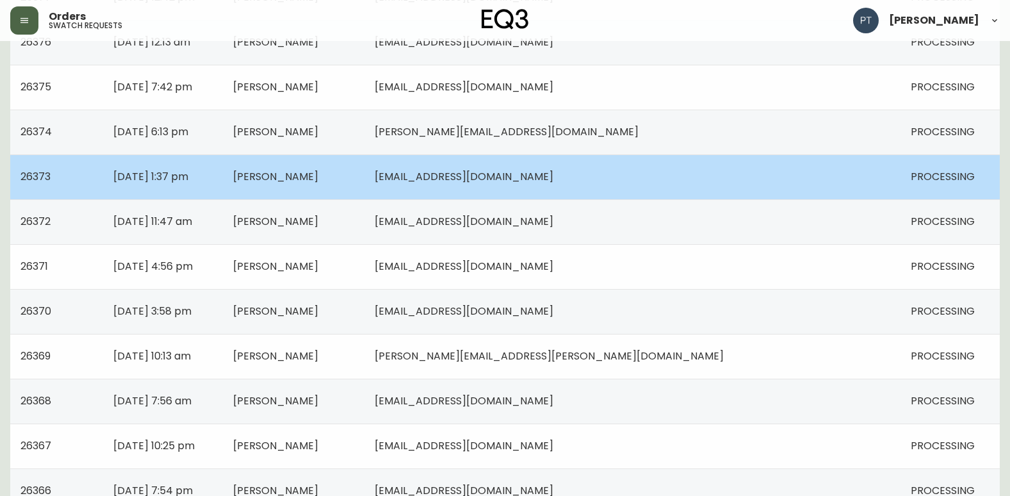
scroll to position [640, 0]
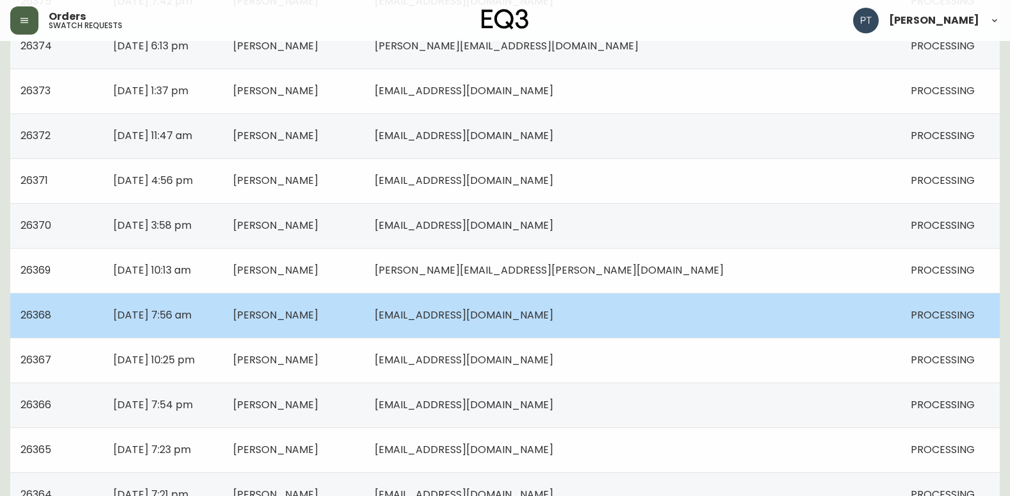
click at [223, 328] on td "[DATE] 7:56 am" at bounding box center [163, 315] width 120 height 45
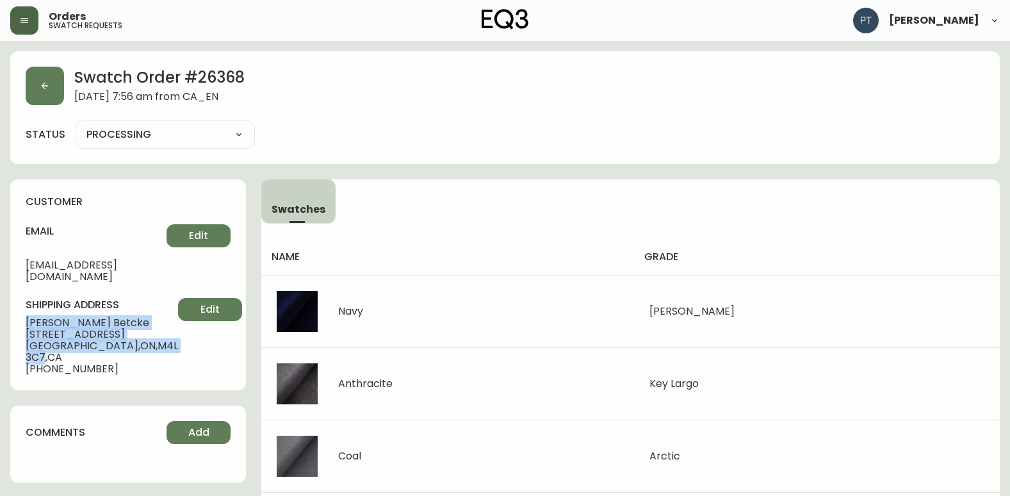
drag, startPoint x: 24, startPoint y: 310, endPoint x: 133, endPoint y: 336, distance: 112.0
click at [133, 336] on div "customer email [EMAIL_ADDRESS][DOMAIN_NAME] Edit shipping address [PERSON_NAME]…" at bounding box center [128, 284] width 236 height 211
click at [38, 90] on button "button" at bounding box center [45, 86] width 38 height 38
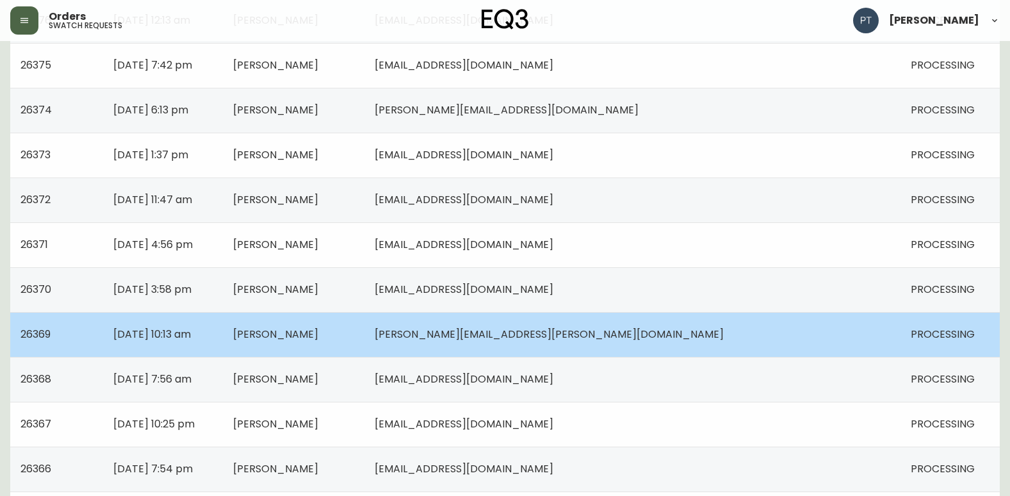
scroll to position [640, 0]
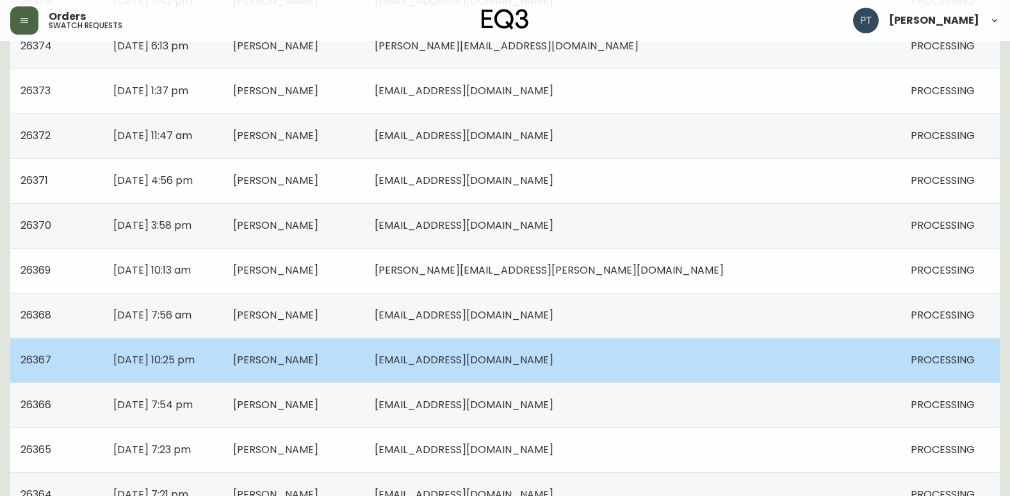
click at [223, 362] on td "[DATE] 10:25 pm" at bounding box center [163, 359] width 120 height 45
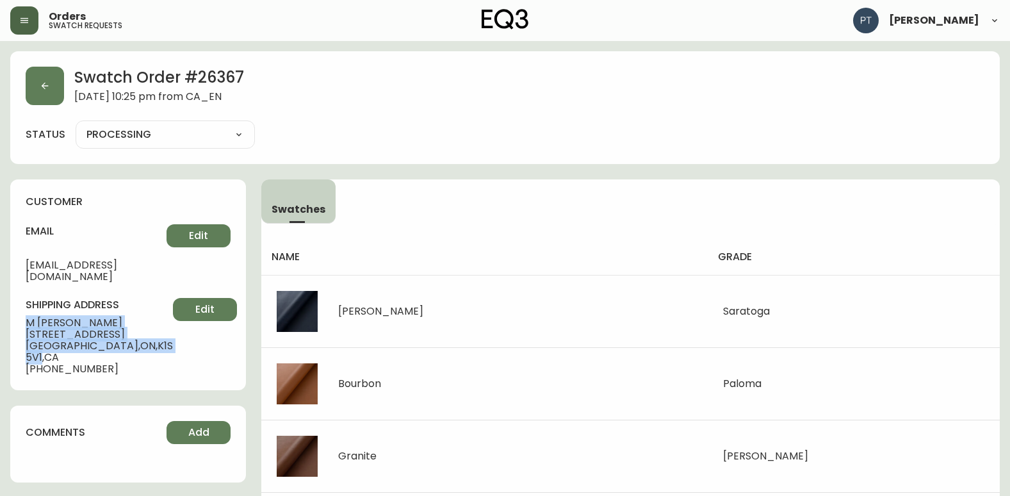
drag, startPoint x: 28, startPoint y: 310, endPoint x: 123, endPoint y: 335, distance: 98.8
click at [123, 335] on div "shipping address M [PERSON_NAME] [STREET_ADDRESS][PERSON_NAME] [PHONE_NUMBER] E…" at bounding box center [128, 336] width 205 height 77
click at [36, 82] on button "button" at bounding box center [45, 86] width 38 height 38
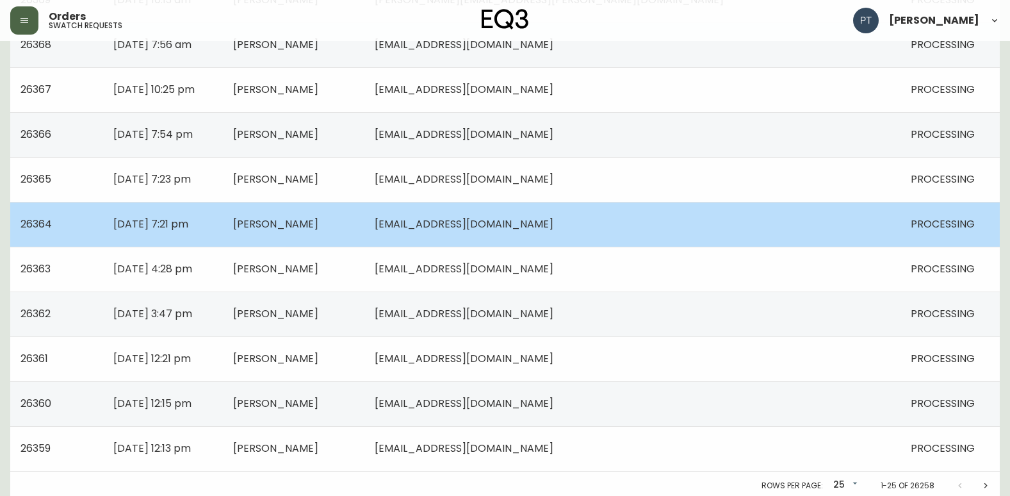
scroll to position [914, 0]
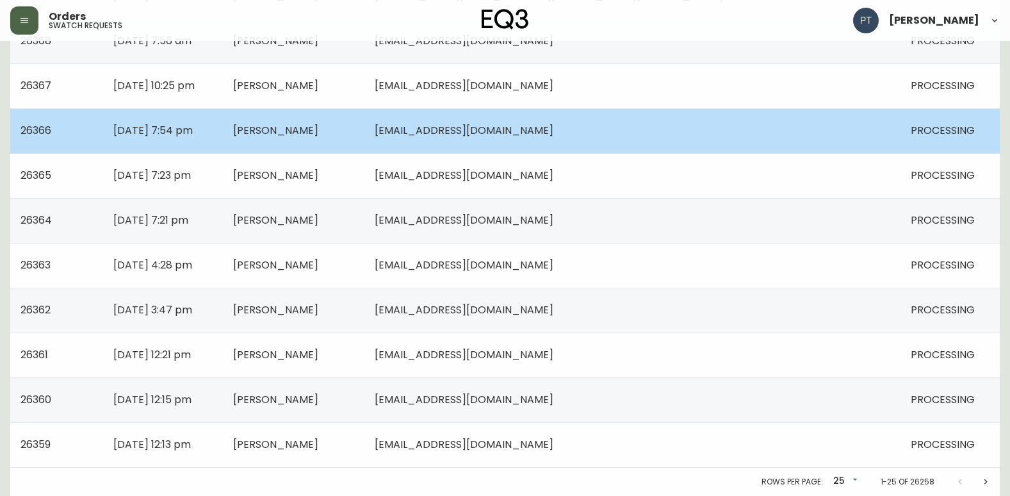
click at [223, 136] on td "[DATE] 7:54 pm" at bounding box center [163, 130] width 120 height 45
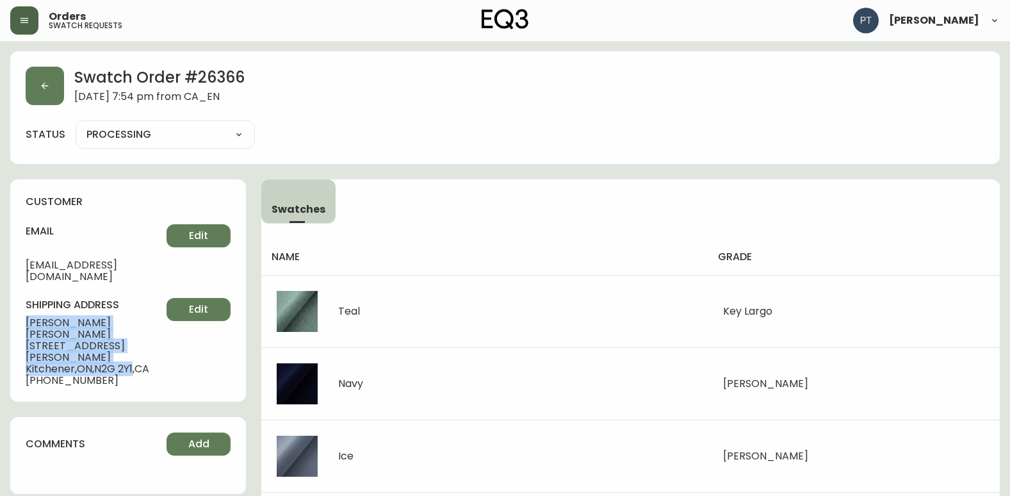
drag, startPoint x: 24, startPoint y: 312, endPoint x: 138, endPoint y: 337, distance: 116.5
click at [138, 337] on div "customer email [EMAIL_ADDRESS][DOMAIN_NAME] Edit shipping address [PERSON_NAME]…" at bounding box center [128, 290] width 236 height 222
click at [42, 90] on icon "button" at bounding box center [45, 86] width 10 height 10
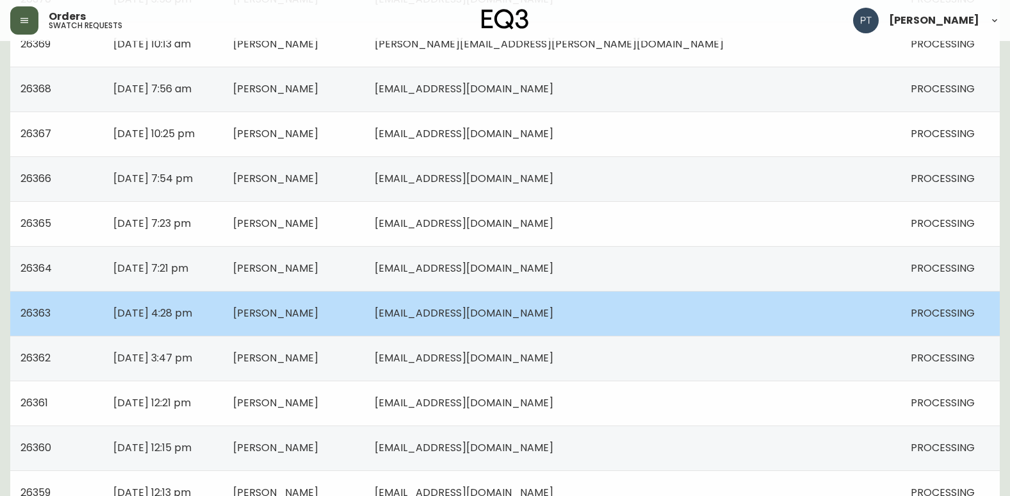
scroll to position [914, 0]
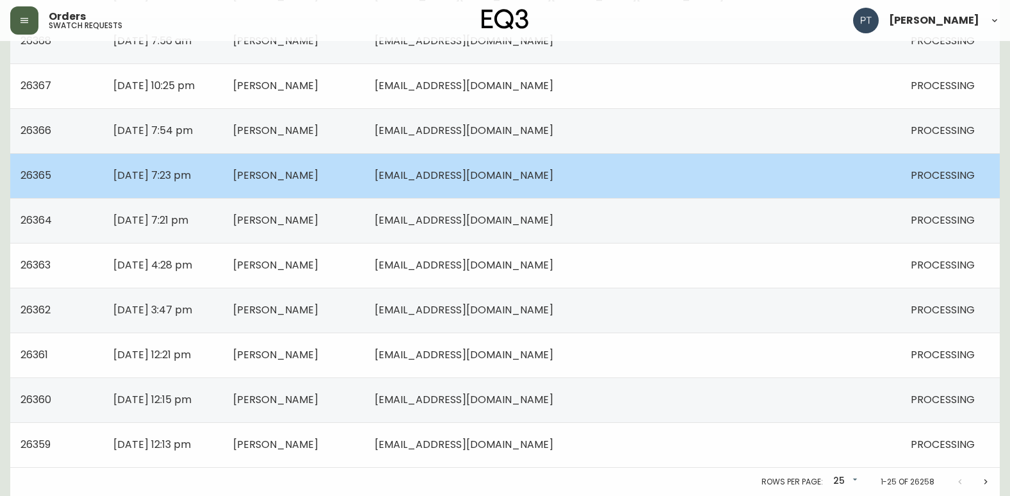
click at [347, 185] on td "[PERSON_NAME]" at bounding box center [293, 175] width 141 height 45
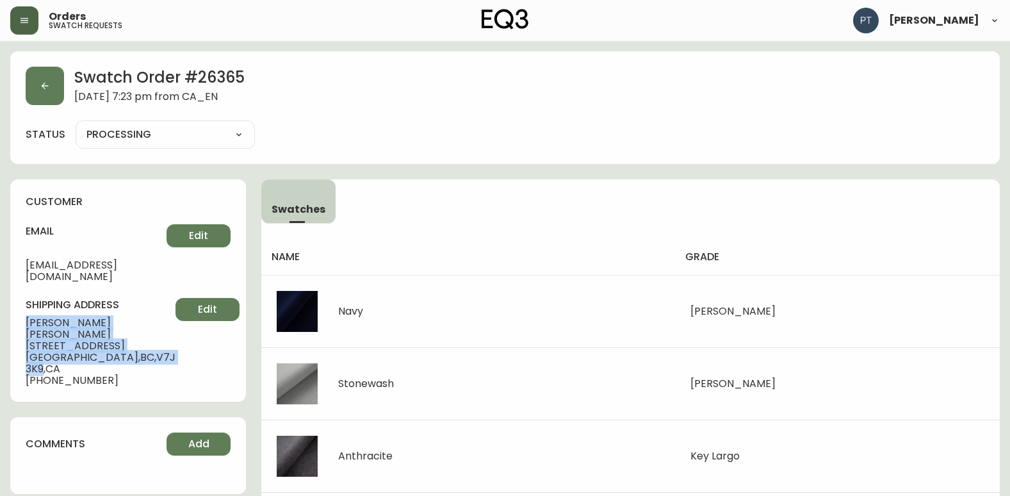
drag, startPoint x: 24, startPoint y: 311, endPoint x: 42, endPoint y: 344, distance: 37.6
click at [42, 344] on div "customer email [EMAIL_ADDRESS][DOMAIN_NAME] Edit shipping address [PERSON_NAME]…" at bounding box center [128, 290] width 236 height 222
click at [58, 97] on button "button" at bounding box center [45, 86] width 38 height 38
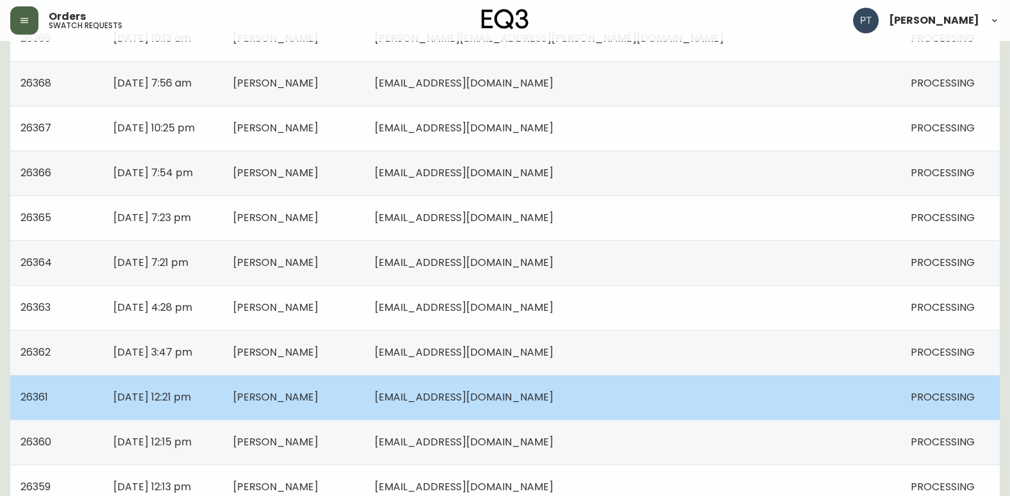
scroll to position [914, 0]
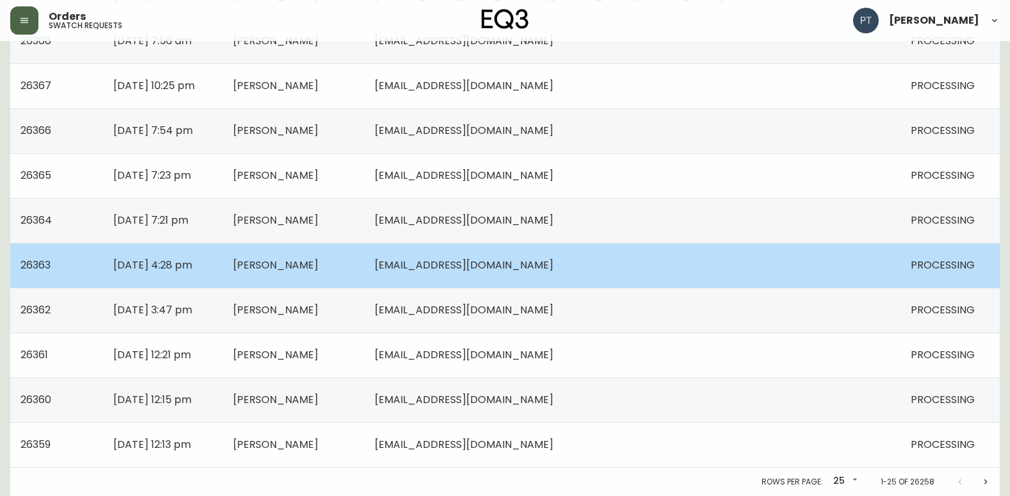
click at [318, 262] on span "[PERSON_NAME]" at bounding box center [275, 264] width 85 height 15
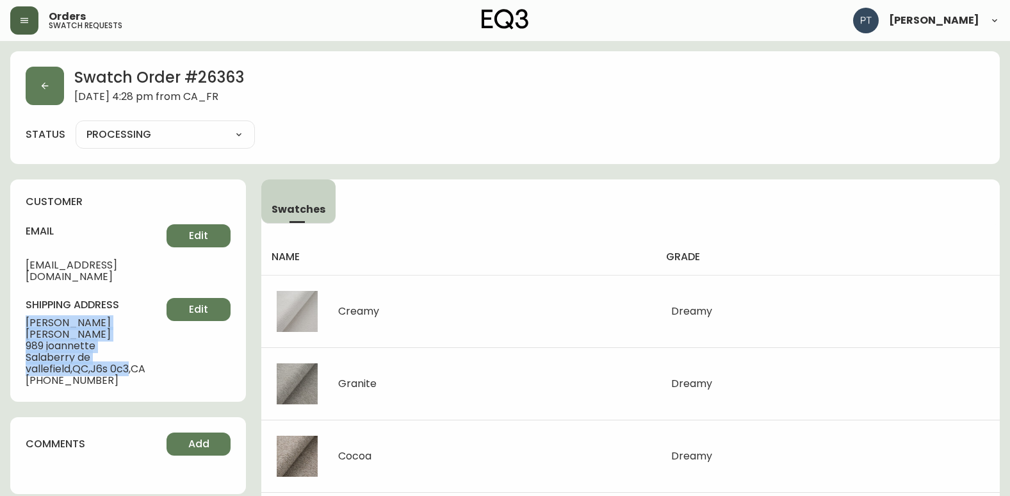
drag, startPoint x: 22, startPoint y: 308, endPoint x: 62, endPoint y: 344, distance: 53.9
click at [62, 344] on div "customer email [EMAIL_ADDRESS][DOMAIN_NAME] Edit shipping address [PERSON_NAME]…" at bounding box center [128, 290] width 236 height 222
click at [41, 88] on icon "button" at bounding box center [45, 86] width 10 height 10
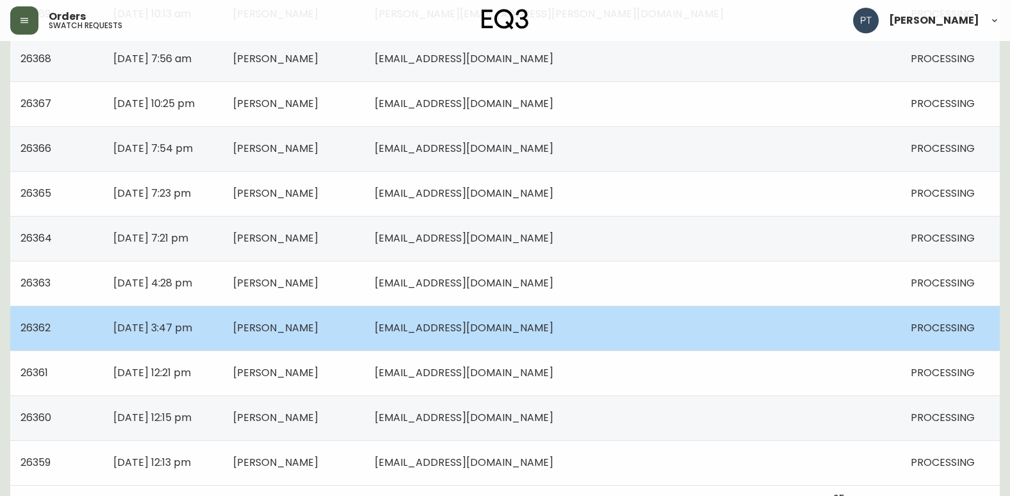
scroll to position [914, 0]
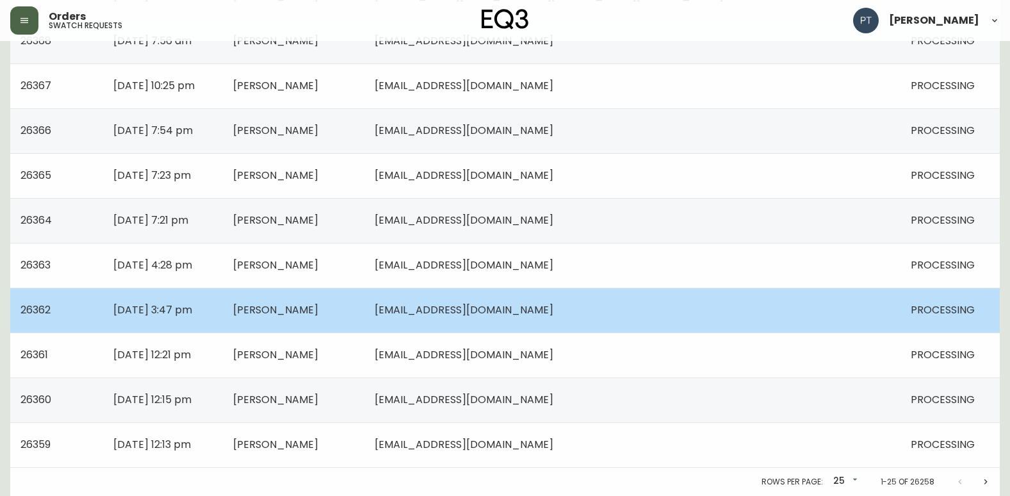
click at [223, 318] on td "[DATE] 3:47 pm" at bounding box center [163, 309] width 120 height 45
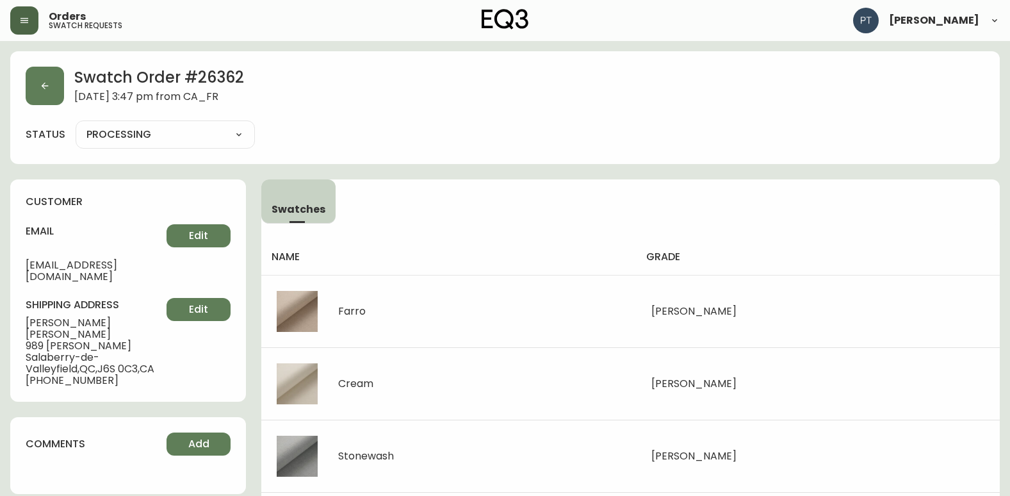
click at [23, 314] on div "customer email [PERSON_NAME][EMAIL_ADDRESS][DOMAIN_NAME] Edit shipping address …" at bounding box center [128, 290] width 236 height 222
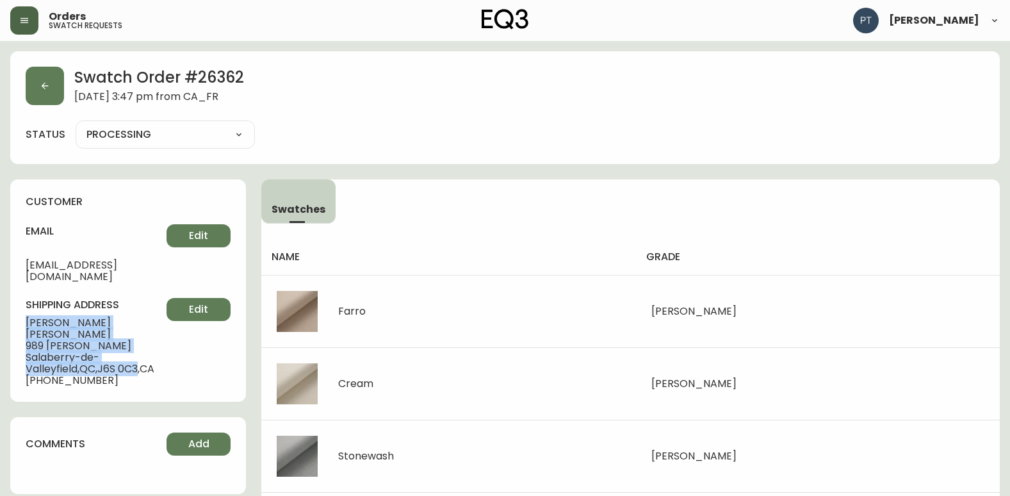
drag, startPoint x: 27, startPoint y: 309, endPoint x: 86, endPoint y: 349, distance: 71.4
click at [86, 349] on div "shipping address [PERSON_NAME] 989 [PERSON_NAME][GEOGRAPHIC_DATA] 0C3 , [GEOGRA…" at bounding box center [128, 342] width 205 height 88
click at [54, 80] on button "button" at bounding box center [45, 86] width 38 height 38
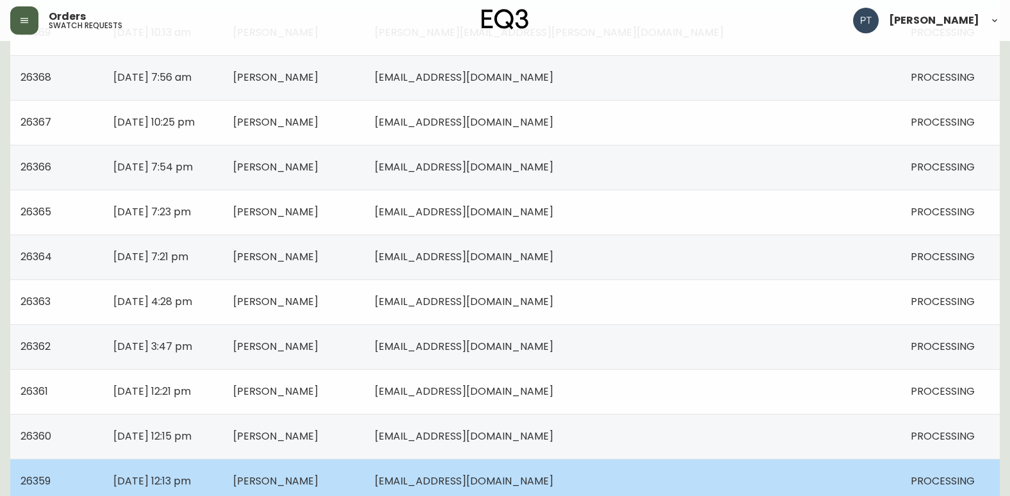
scroll to position [914, 0]
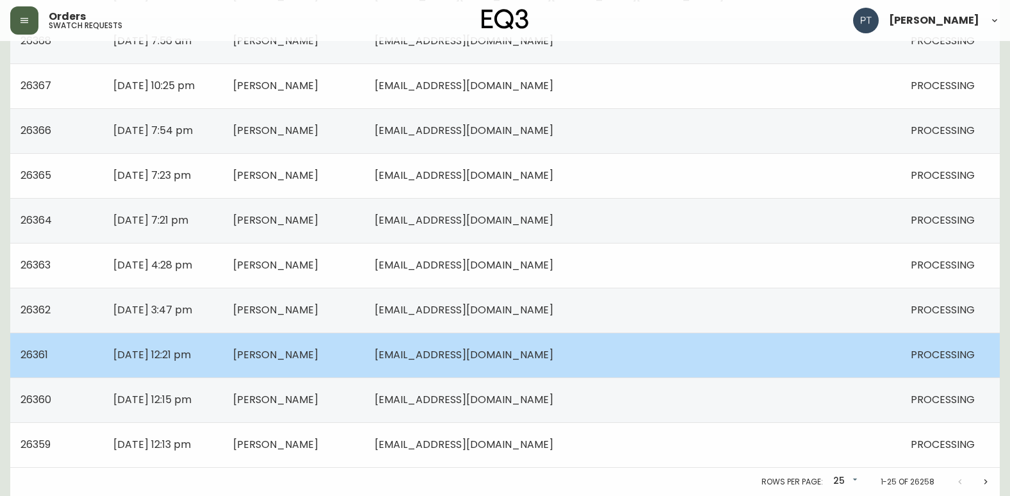
click at [360, 362] on td "[PERSON_NAME]" at bounding box center [293, 354] width 141 height 45
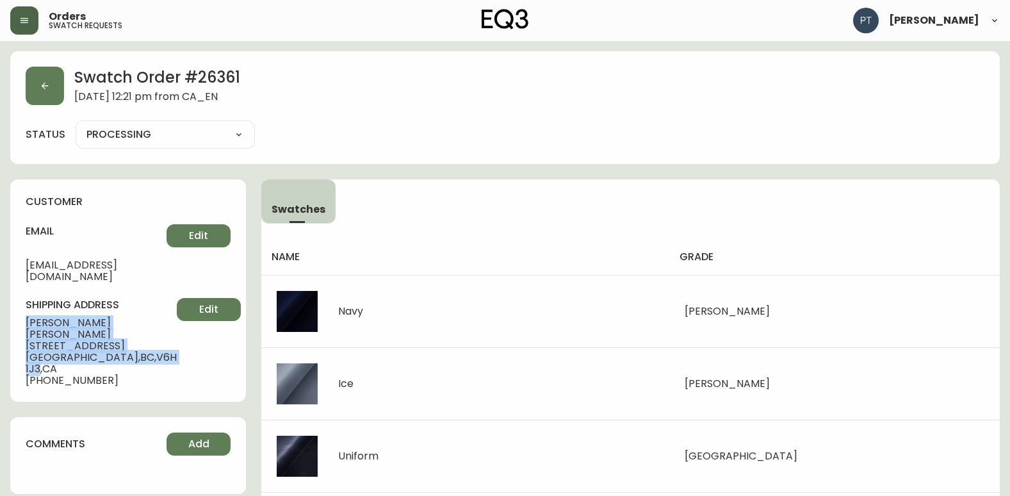
drag, startPoint x: 24, startPoint y: 312, endPoint x: 142, endPoint y: 351, distance: 124.1
click at [142, 351] on div "customer email [EMAIL_ADDRESS][DOMAIN_NAME] Edit shipping address [PERSON_NAME]…" at bounding box center [128, 290] width 236 height 222
click at [41, 88] on icon "button" at bounding box center [45, 86] width 10 height 10
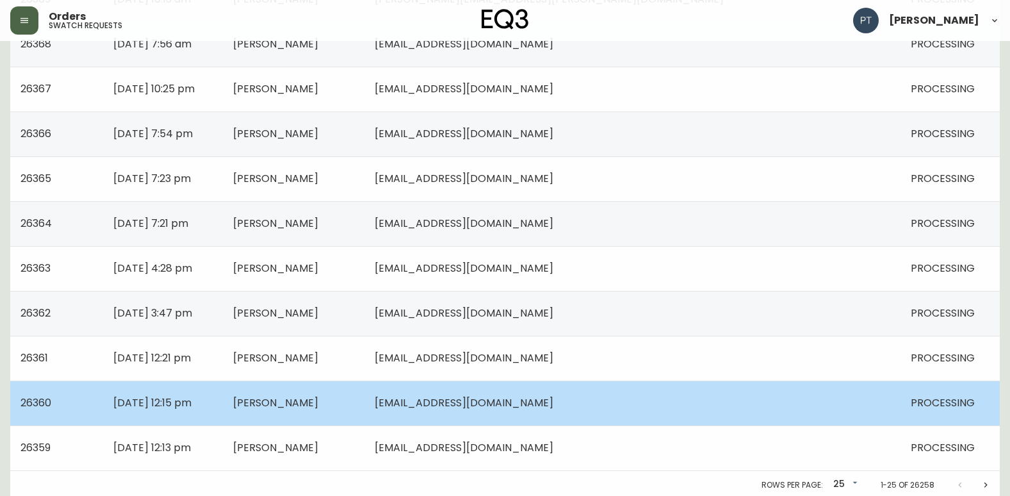
scroll to position [914, 0]
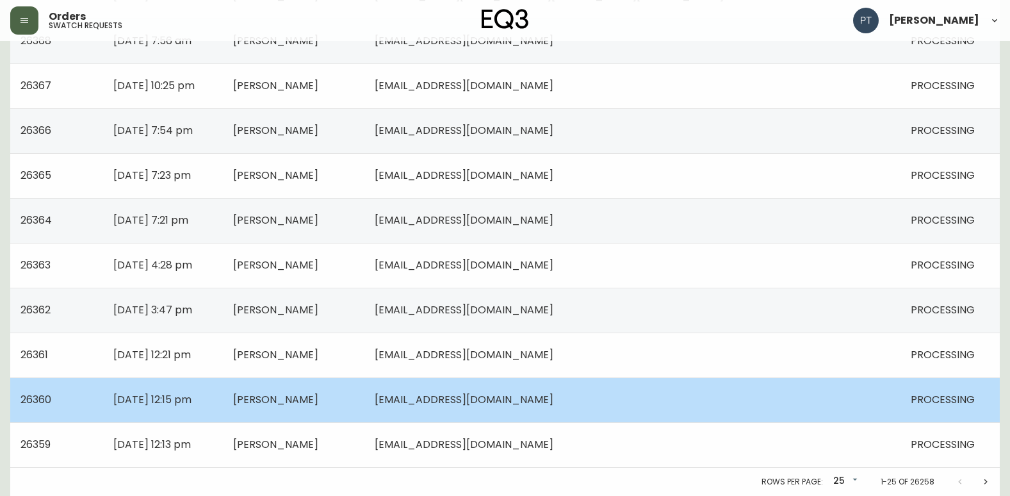
click at [318, 402] on span "[PERSON_NAME]" at bounding box center [275, 399] width 85 height 15
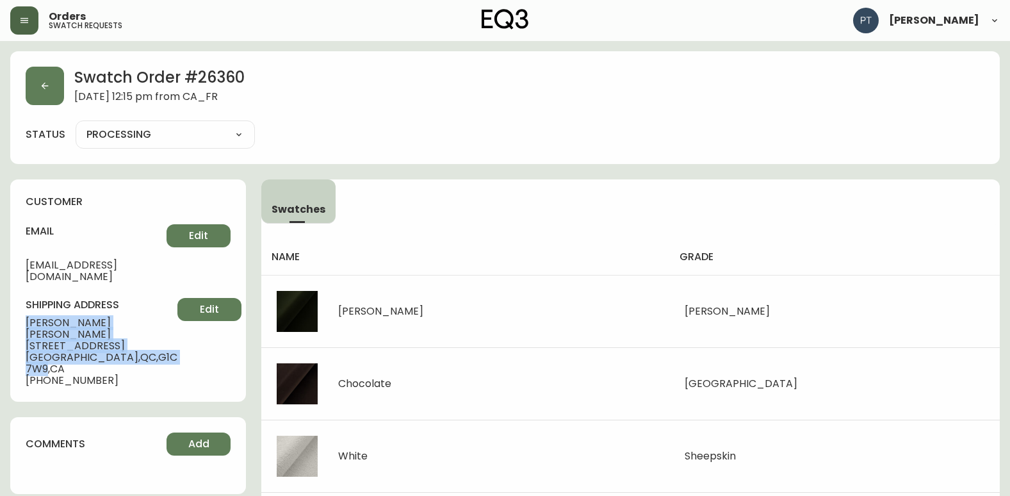
drag, startPoint x: 23, startPoint y: 311, endPoint x: 131, endPoint y: 336, distance: 111.0
click at [131, 336] on div "customer email [EMAIL_ADDRESS][DOMAIN_NAME] Edit shipping address [PERSON_NAME]…" at bounding box center [128, 290] width 236 height 222
click at [44, 74] on button "button" at bounding box center [45, 86] width 38 height 38
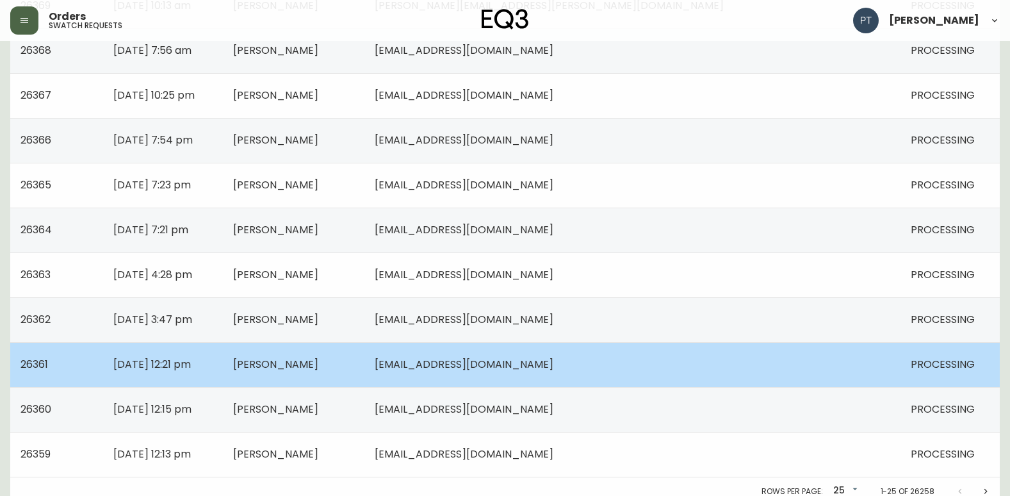
scroll to position [914, 0]
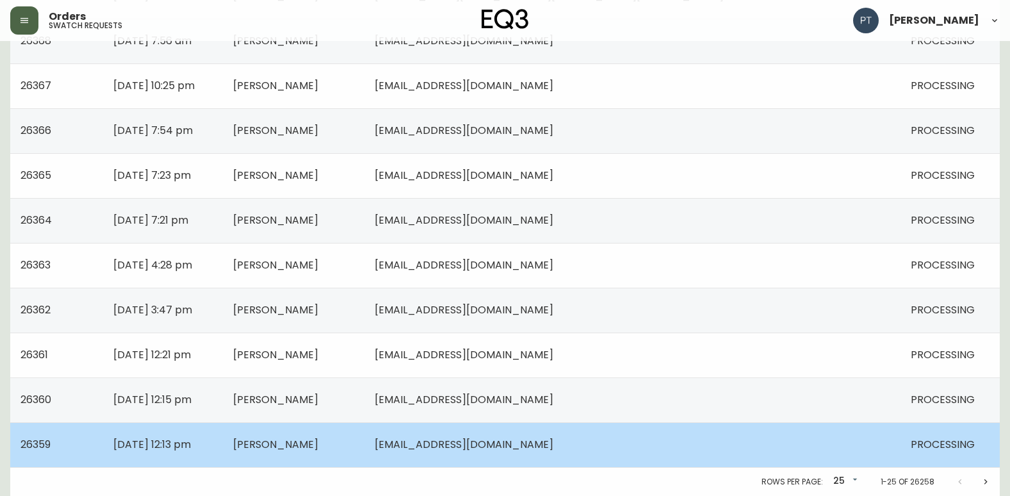
click at [364, 448] on td "[PERSON_NAME]" at bounding box center [293, 444] width 141 height 45
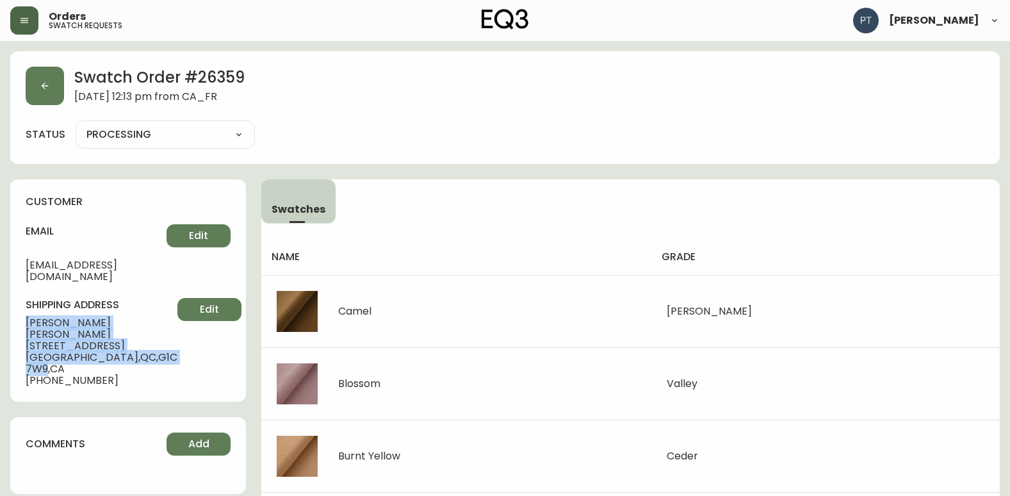
drag, startPoint x: 25, startPoint y: 307, endPoint x: 133, endPoint y: 332, distance: 110.4
click at [133, 332] on div "customer email [EMAIL_ADDRESS][DOMAIN_NAME] Edit shipping address [PERSON_NAME]…" at bounding box center [128, 290] width 236 height 222
click at [59, 90] on button "button" at bounding box center [45, 86] width 38 height 38
